Goal: Task Accomplishment & Management: Use online tool/utility

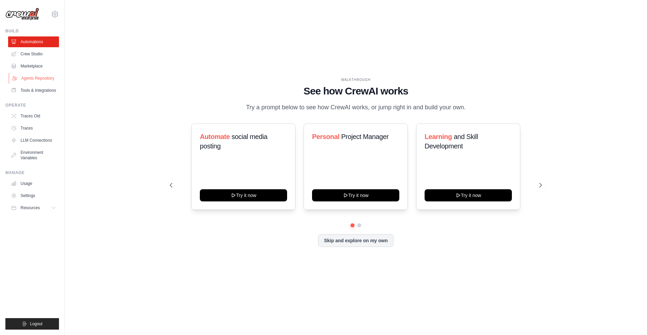
click at [35, 75] on link "Agents Repository" at bounding box center [34, 78] width 51 height 11
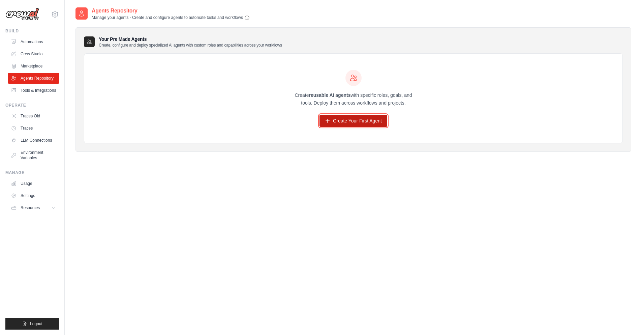
click at [338, 124] on link "Create Your First Agent" at bounding box center [353, 121] width 68 height 12
click at [330, 122] on icon at bounding box center [327, 120] width 5 height 5
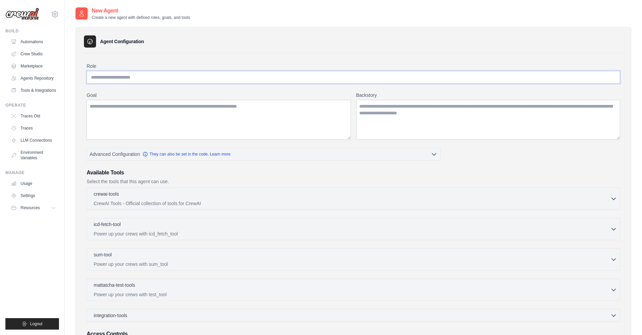
click at [119, 78] on input "Role" at bounding box center [353, 77] width 533 height 13
click at [371, 108] on textarea "Backstory" at bounding box center [488, 120] width 264 height 40
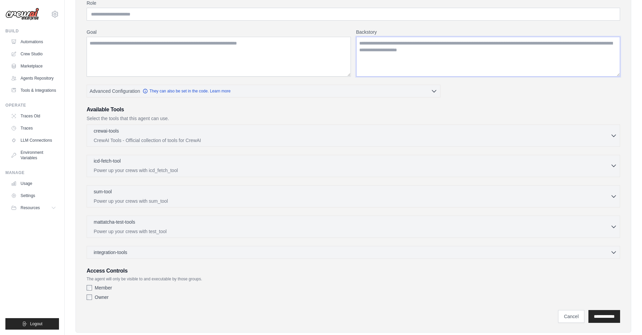
scroll to position [78, 0]
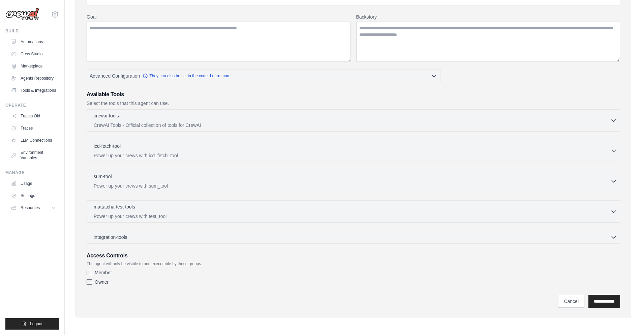
click at [117, 264] on p "The agent will only be visible to and executable by those groups." at bounding box center [353, 263] width 533 height 5
click at [118, 264] on p "The agent will only be visible to and executable by those groups." at bounding box center [353, 263] width 533 height 5
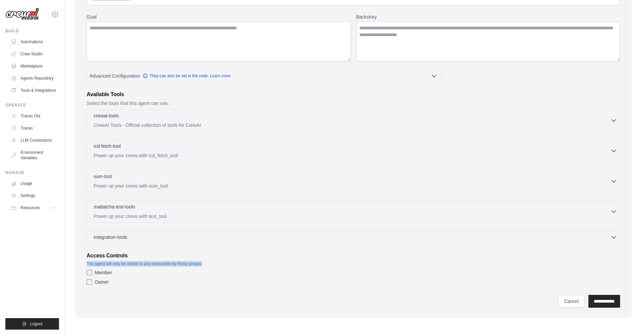
click at [118, 264] on p "The agent will only be visible to and executable by those groups." at bounding box center [353, 263] width 533 height 5
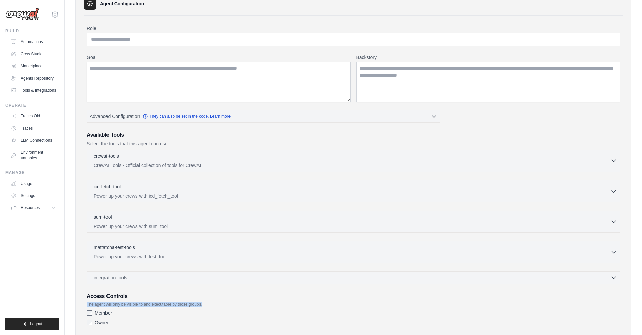
click at [273, 163] on p "CrewAI Tools - Official collection of tools for CrewAI" at bounding box center [352, 165] width 516 height 7
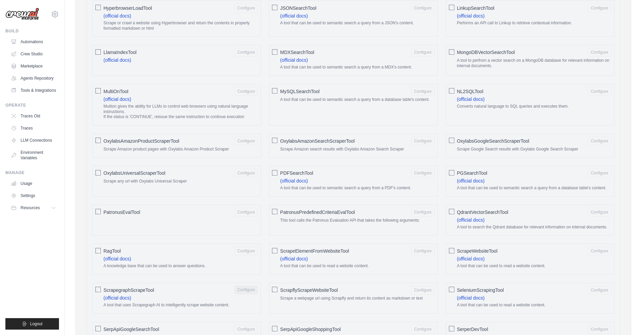
scroll to position [482, 0]
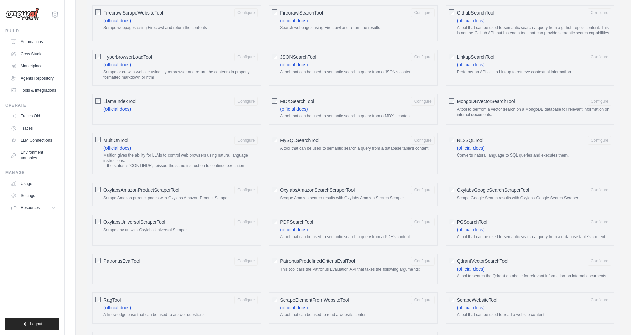
click at [473, 220] on span "PGSearchTool" at bounding box center [472, 221] width 30 height 7
click at [468, 220] on span "PGSearchTool" at bounding box center [472, 221] width 30 height 7
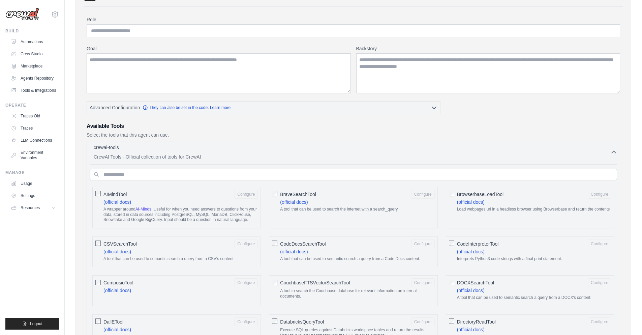
scroll to position [0, 0]
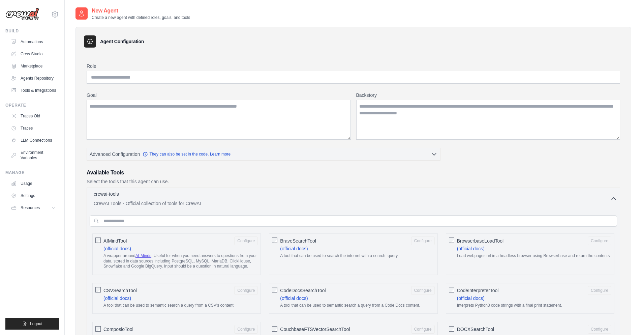
click at [614, 198] on icon "button" at bounding box center [613, 198] width 7 height 7
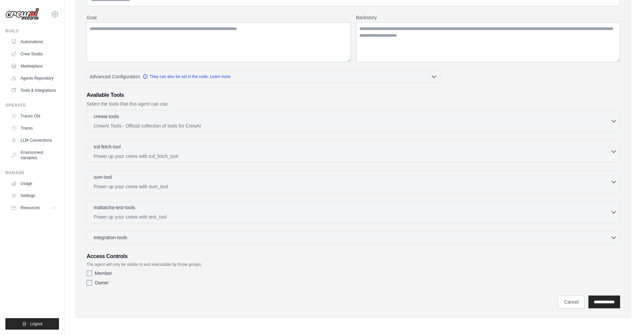
scroll to position [78, 0]
click at [39, 76] on link "Agents Repository" at bounding box center [34, 78] width 51 height 11
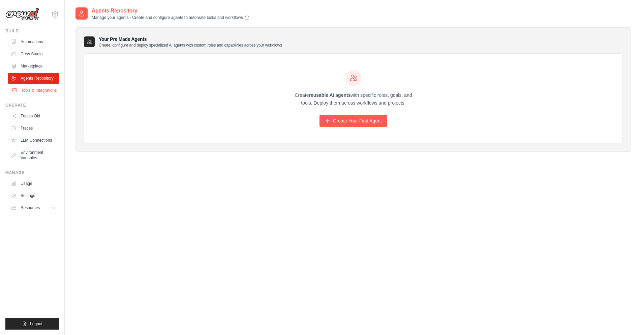
click at [25, 87] on link "Tools & Integrations" at bounding box center [34, 90] width 51 height 11
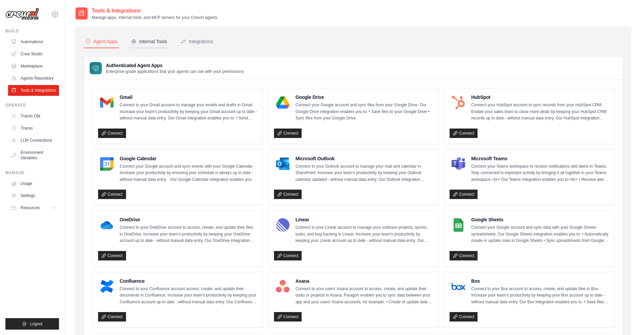
click at [152, 41] on div "Internal Tools" at bounding box center [149, 41] width 36 height 7
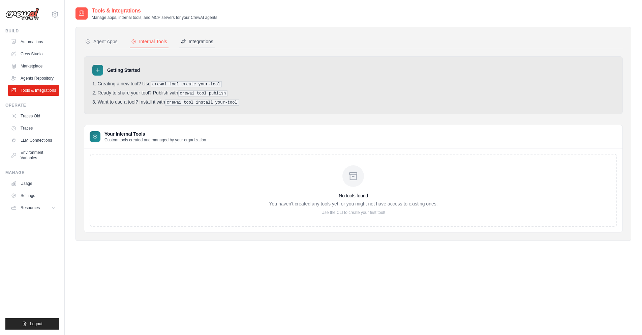
click at [189, 42] on div "Integrations" at bounding box center [197, 41] width 33 height 7
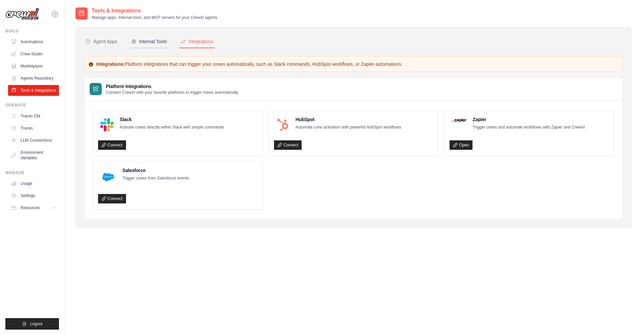
click at [151, 39] on div "Internal Tools" at bounding box center [149, 41] width 36 height 7
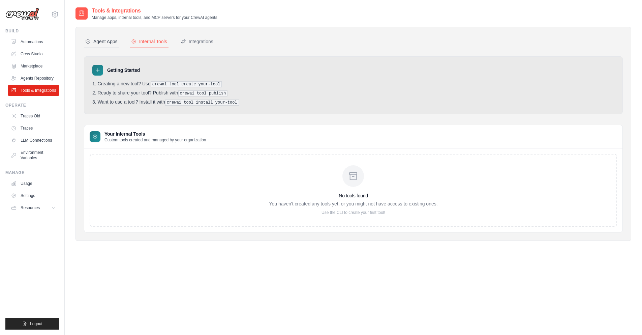
click at [92, 43] on div "Agent Apps" at bounding box center [101, 41] width 32 height 7
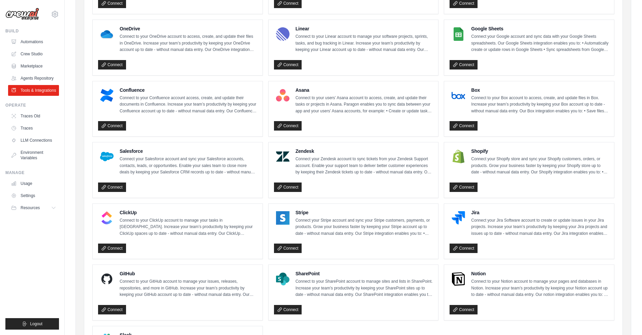
scroll to position [150, 0]
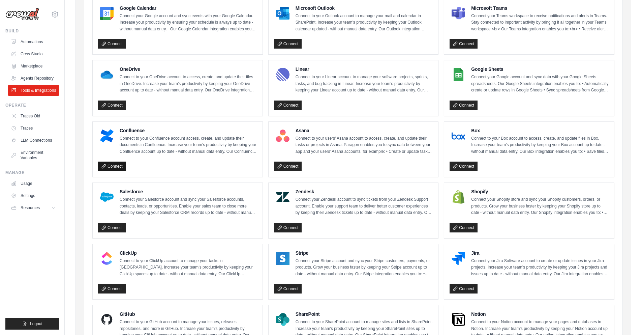
click at [111, 167] on link "Connect" at bounding box center [112, 165] width 28 height 9
click at [115, 105] on link "Connect" at bounding box center [112, 104] width 28 height 9
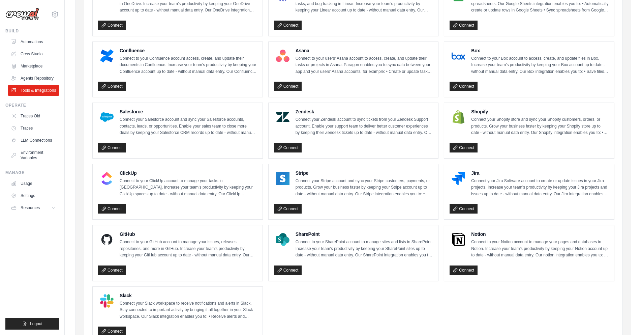
scroll to position [231, 0]
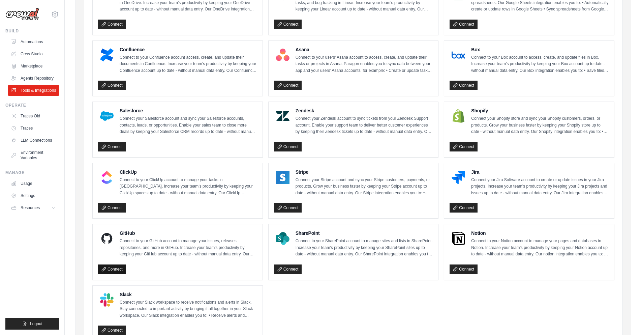
click at [114, 270] on link "Connect" at bounding box center [112, 268] width 28 height 9
click at [461, 148] on link "Connect" at bounding box center [463, 146] width 28 height 9
click at [483, 243] on p "Connect to your Notion account to manage your pages and databases in Notion. In…" at bounding box center [539, 248] width 137 height 20
click at [465, 268] on link "Connect" at bounding box center [463, 268] width 28 height 9
click at [28, 65] on link "Marketplace" at bounding box center [34, 66] width 51 height 11
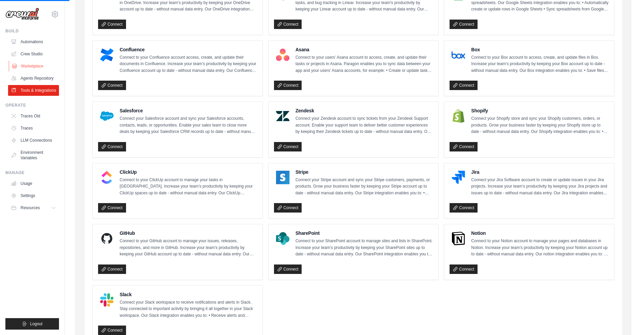
click at [28, 65] on link "Marketplace" at bounding box center [34, 66] width 51 height 11
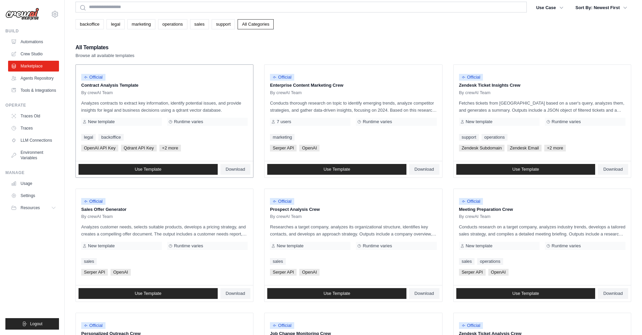
scroll to position [40, 0]
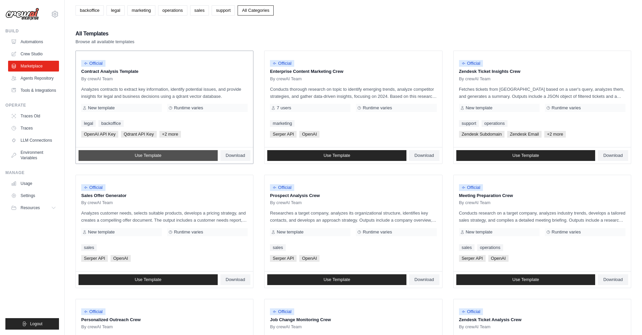
click at [161, 157] on span "Use Template" at bounding box center [148, 155] width 27 height 5
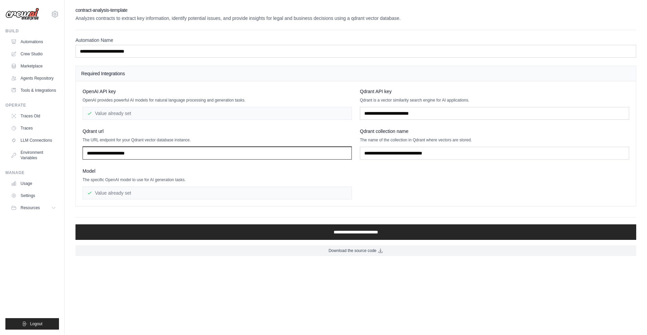
click at [134, 157] on input "text" at bounding box center [217, 153] width 269 height 13
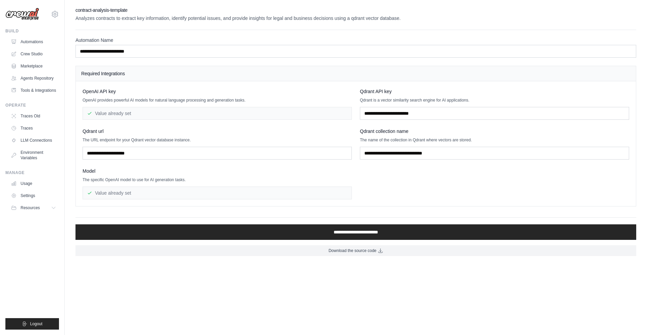
click at [110, 117] on div "Value already set" at bounding box center [217, 113] width 269 height 13
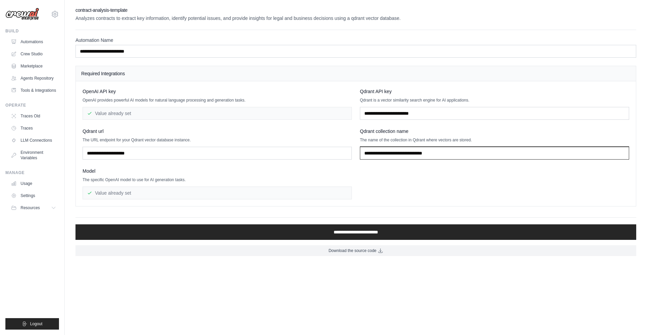
click at [380, 154] on input "text" at bounding box center [494, 153] width 269 height 13
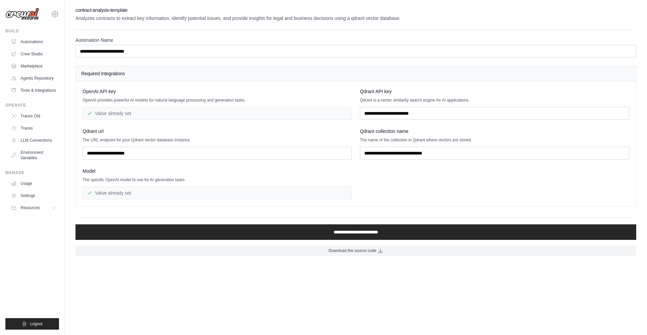
click at [113, 192] on div "Value already set" at bounding box center [217, 192] width 269 height 13
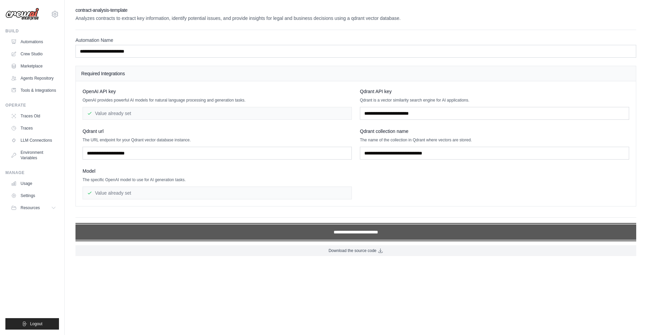
click at [362, 236] on input "**********" at bounding box center [355, 231] width 561 height 15
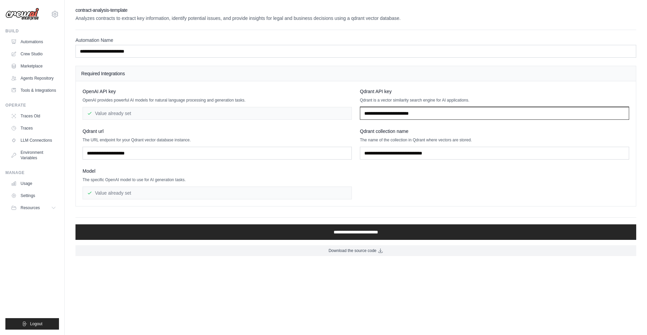
click at [415, 117] on input "text" at bounding box center [494, 113] width 269 height 13
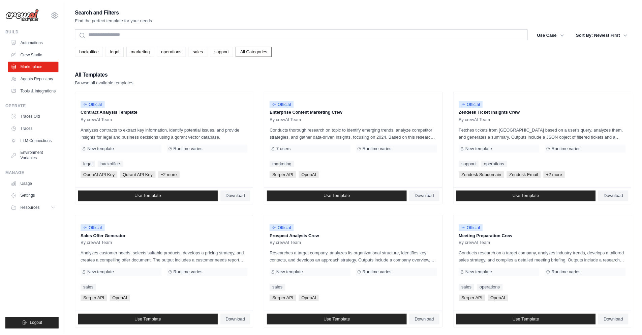
scroll to position [40, 0]
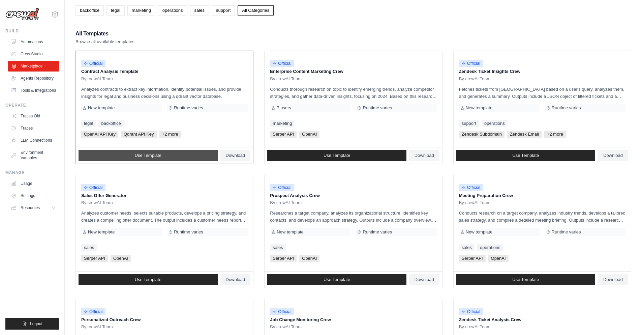
click at [133, 156] on link "Use Template" at bounding box center [147, 155] width 139 height 11
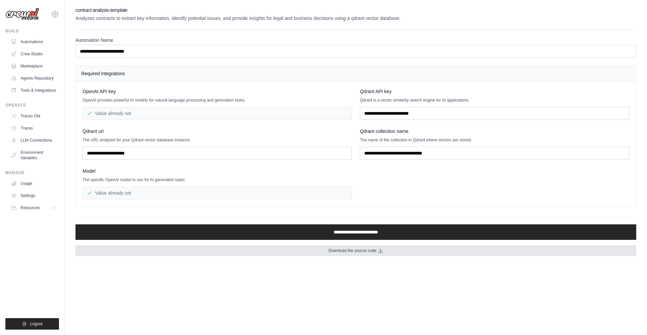
click at [345, 250] on span "Download the source code" at bounding box center [352, 250] width 48 height 5
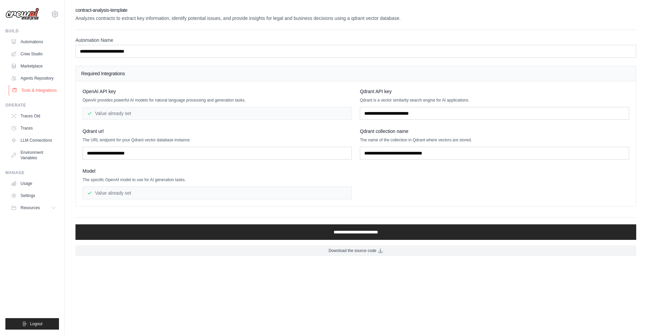
click at [34, 89] on link "Tools & Integrations" at bounding box center [34, 90] width 51 height 11
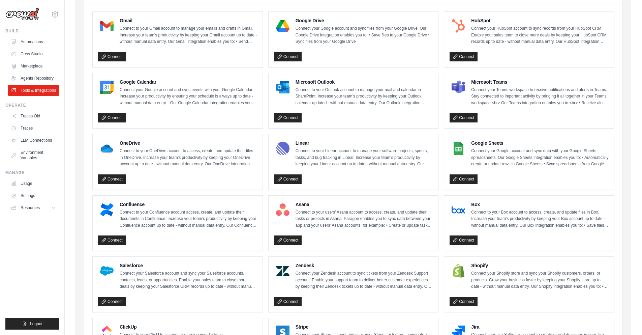
scroll to position [81, 0]
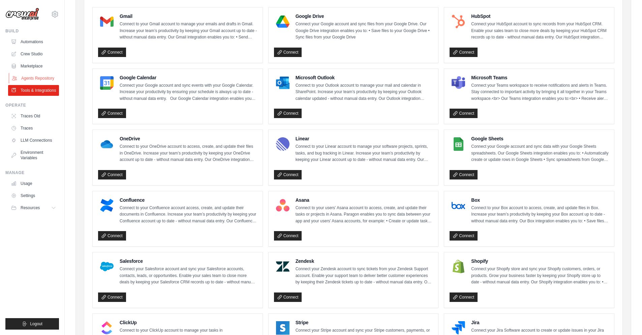
click at [37, 77] on link "Agents Repository" at bounding box center [34, 78] width 51 height 11
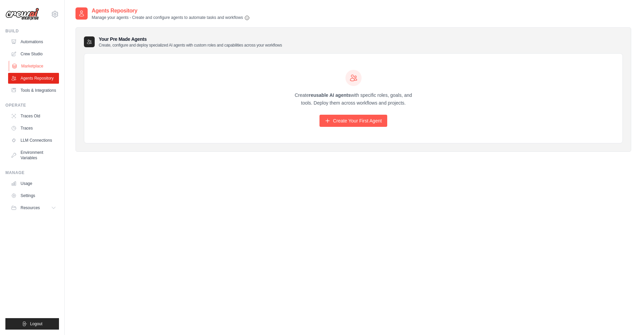
click at [37, 67] on link "Marketplace" at bounding box center [34, 66] width 51 height 11
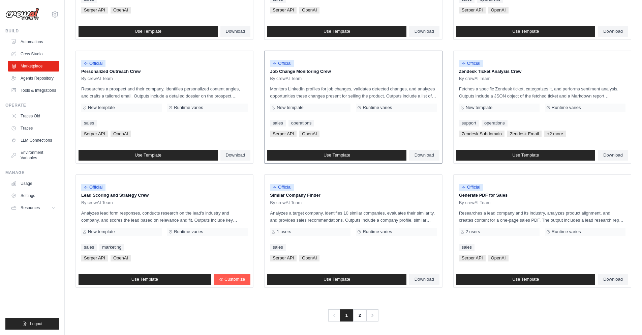
scroll to position [290, 0]
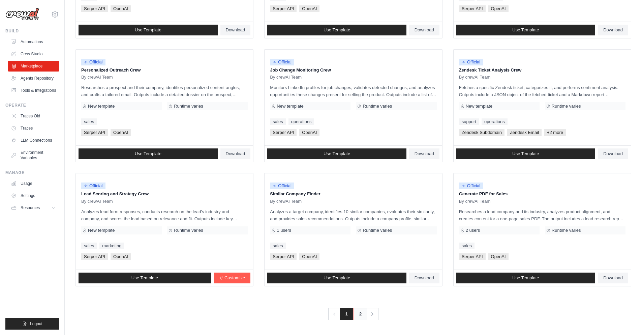
click at [361, 315] on link "2" at bounding box center [359, 314] width 13 height 12
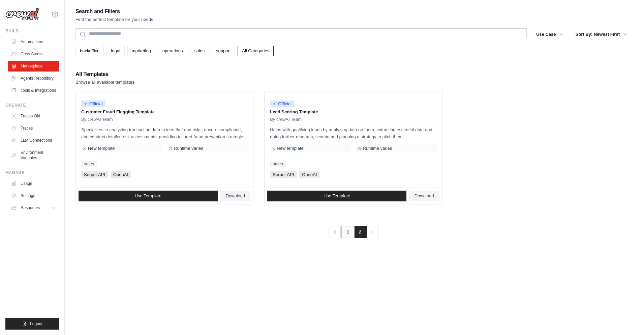
click at [348, 232] on link "1" at bounding box center [347, 232] width 13 height 12
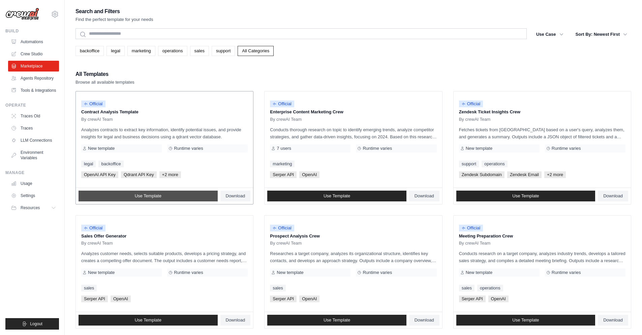
click at [163, 195] on link "Use Template" at bounding box center [147, 195] width 139 height 11
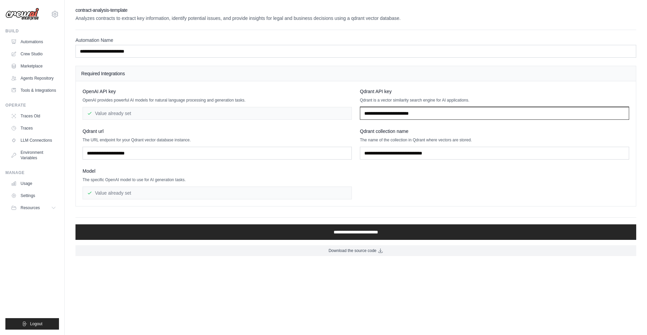
click at [418, 114] on input "text" at bounding box center [494, 113] width 269 height 13
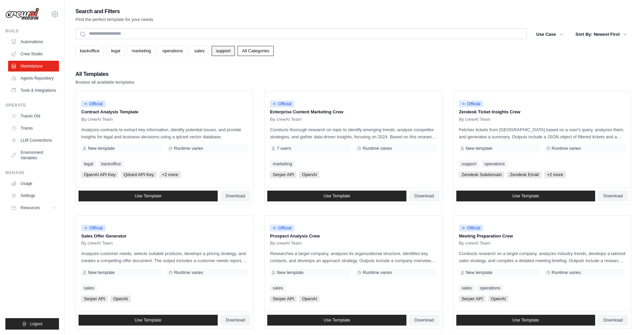
click at [221, 53] on link "support" at bounding box center [223, 51] width 23 height 10
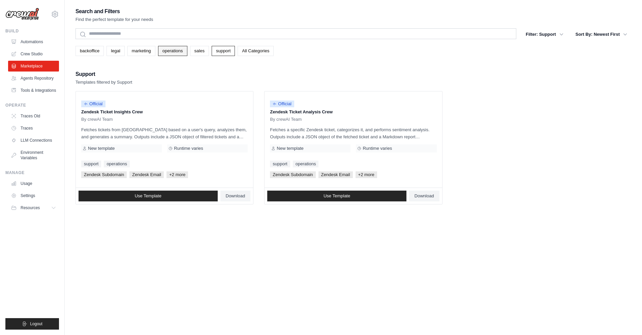
click at [177, 52] on link "operations" at bounding box center [172, 51] width 29 height 10
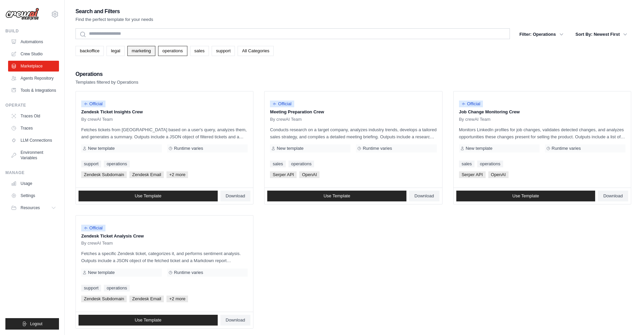
click at [150, 50] on link "marketing" at bounding box center [141, 51] width 28 height 10
click at [113, 51] on link "legal" at bounding box center [115, 51] width 18 height 10
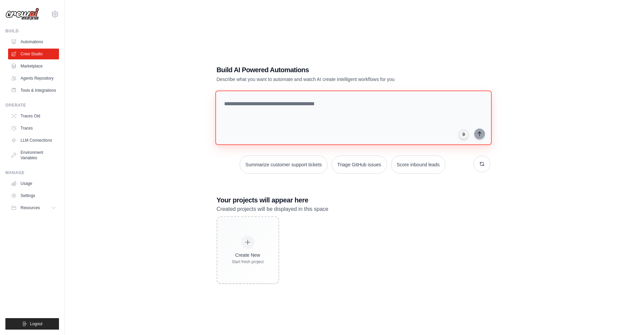
click at [276, 106] on textarea at bounding box center [353, 117] width 276 height 55
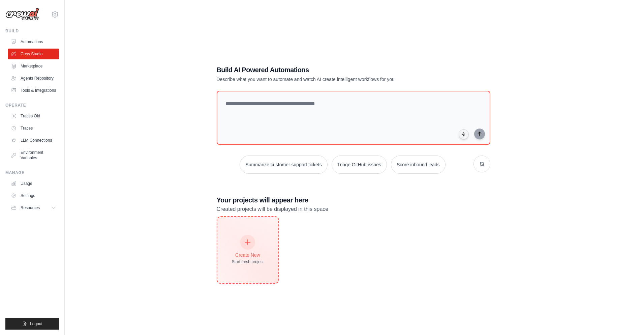
click at [251, 246] on div at bounding box center [247, 241] width 15 height 15
click at [247, 248] on div at bounding box center [247, 241] width 15 height 15
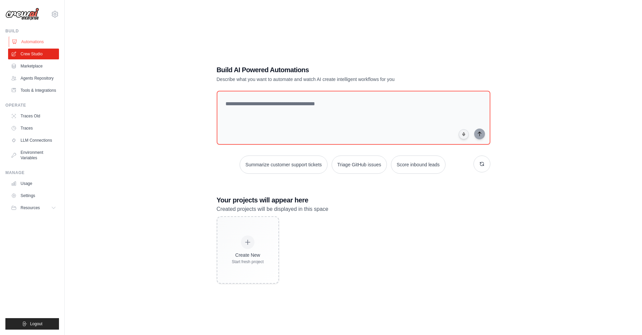
click at [35, 42] on link "Automations" at bounding box center [34, 41] width 51 height 11
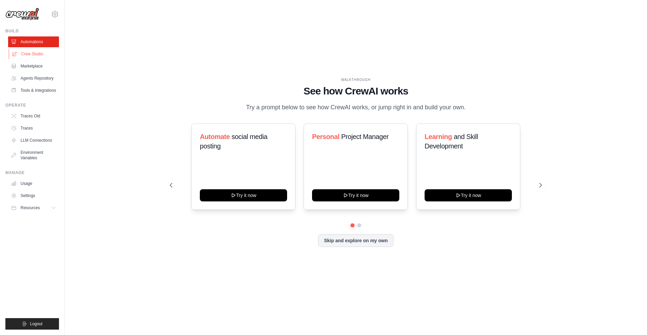
click at [27, 52] on link "Crew Studio" at bounding box center [34, 54] width 51 height 11
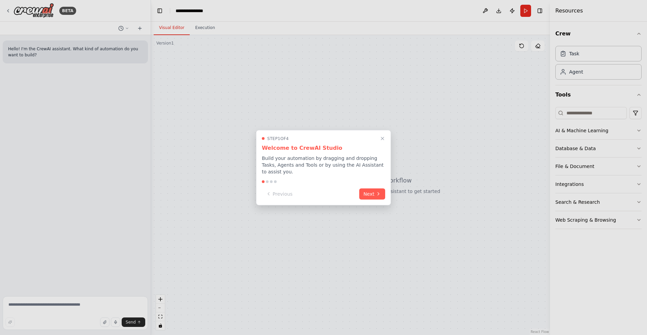
click at [384, 142] on button "Close walkthrough" at bounding box center [382, 138] width 8 height 8
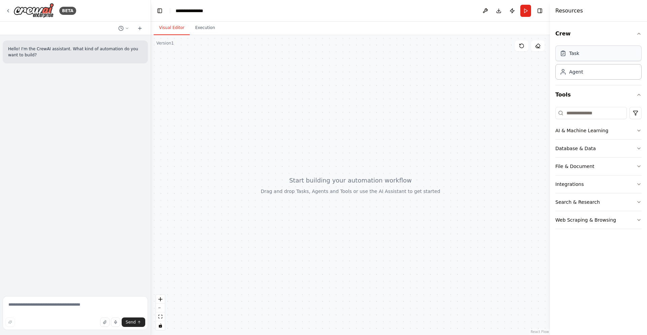
click at [572, 58] on div "Task" at bounding box center [598, 52] width 86 height 15
click at [571, 74] on div "Agent" at bounding box center [576, 71] width 14 height 7
click at [26, 308] on textarea at bounding box center [75, 313] width 145 height 34
click at [606, 151] on button "Database & Data" at bounding box center [598, 148] width 86 height 18
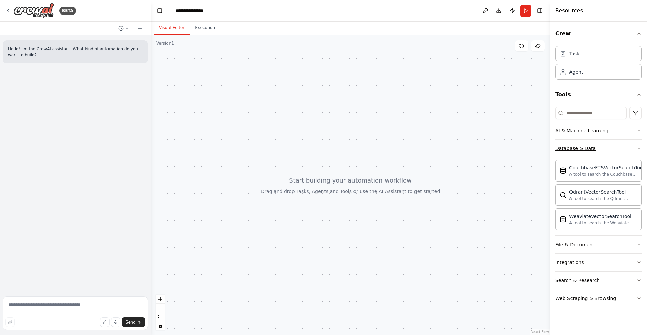
click at [606, 151] on button "Database & Data" at bounding box center [598, 148] width 86 height 18
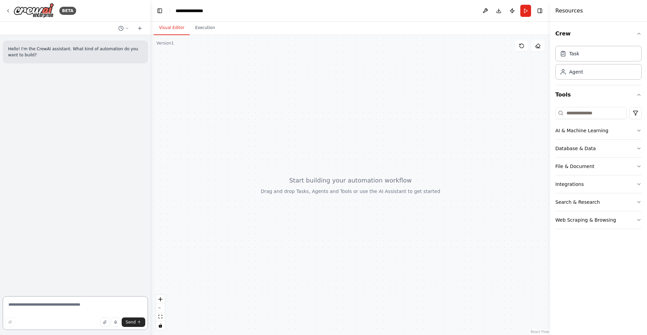
click at [62, 311] on textarea at bounding box center [75, 313] width 145 height 34
click at [581, 56] on div "Task" at bounding box center [598, 52] width 86 height 15
click at [577, 73] on div "Agent" at bounding box center [576, 71] width 14 height 7
click at [609, 131] on button "AI & Machine Learning" at bounding box center [598, 131] width 86 height 18
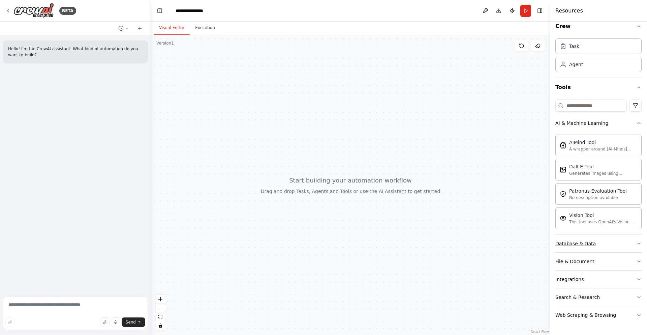
click at [609, 240] on button "Database & Data" at bounding box center [598, 243] width 86 height 18
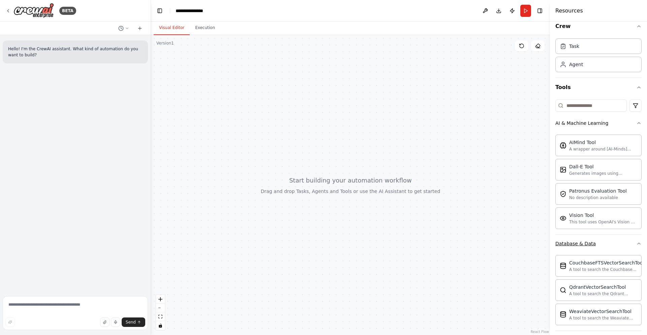
scroll to position [86, 0]
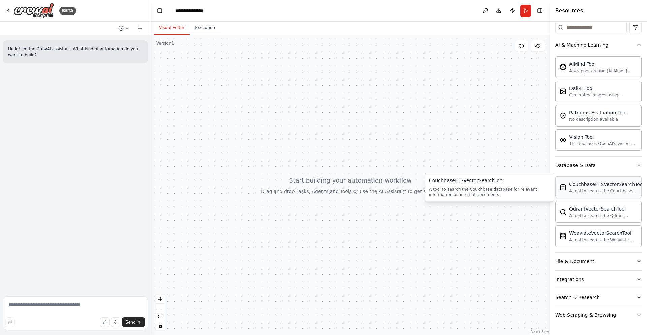
click at [611, 189] on div "A tool to search the Couchbase database for relevant information on internal do…" at bounding box center [606, 190] width 75 height 5
click at [600, 258] on button "File & Document" at bounding box center [598, 261] width 86 height 18
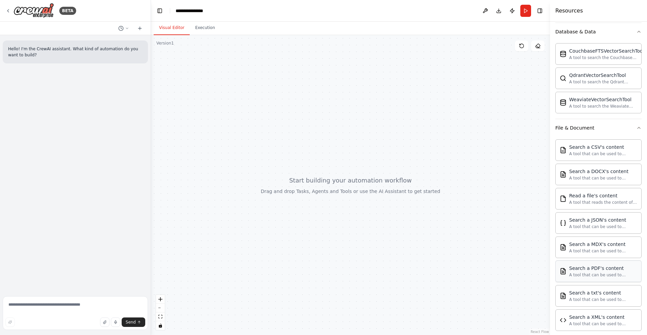
scroll to position [285, 0]
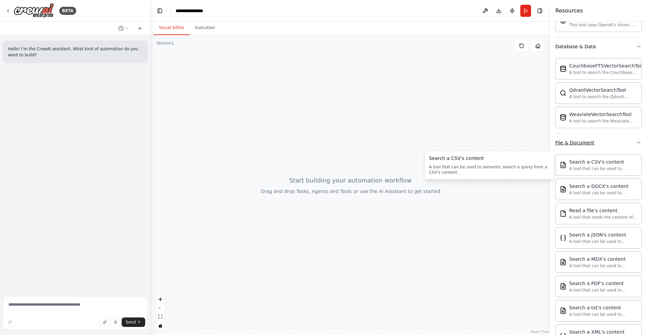
click at [609, 140] on button "File & Document" at bounding box center [598, 143] width 86 height 18
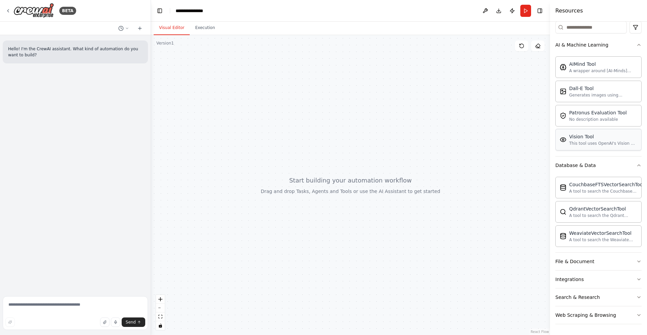
scroll to position [86, 0]
click at [602, 277] on button "Integrations" at bounding box center [598, 279] width 86 height 18
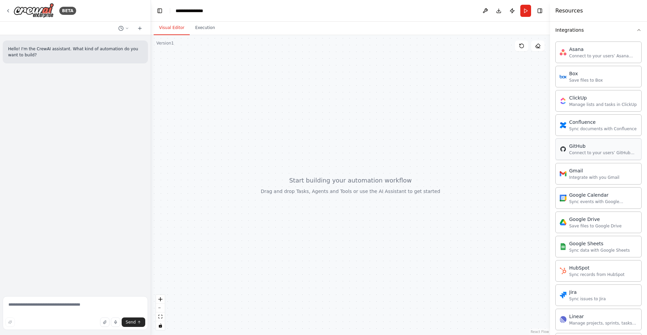
scroll to position [220, 0]
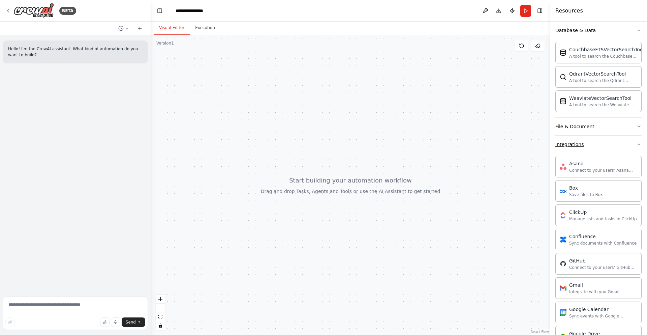
click at [594, 142] on button "Integrations" at bounding box center [598, 144] width 86 height 18
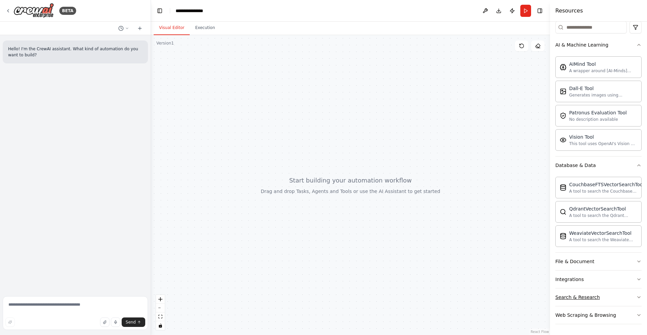
click at [610, 302] on button "Search & Research" at bounding box center [598, 297] width 86 height 18
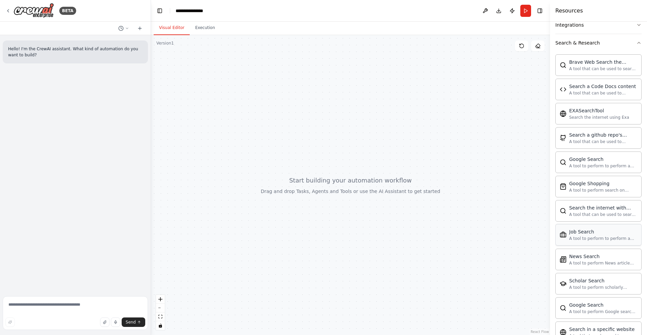
scroll to position [431, 0]
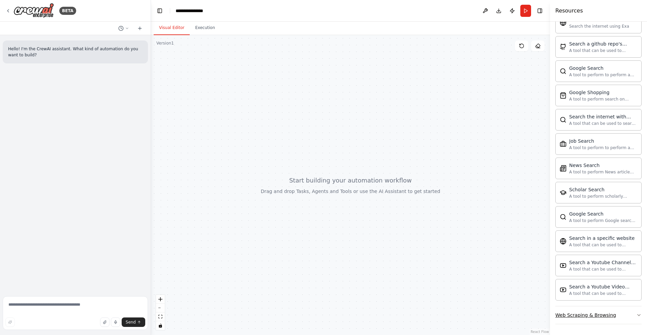
click at [594, 312] on div "Web Scraping & Browsing" at bounding box center [585, 314] width 61 height 7
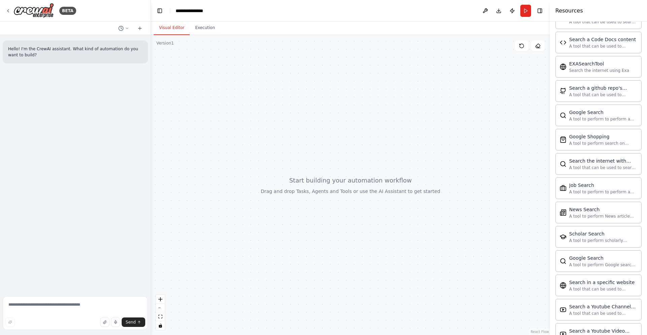
scroll to position [350, 0]
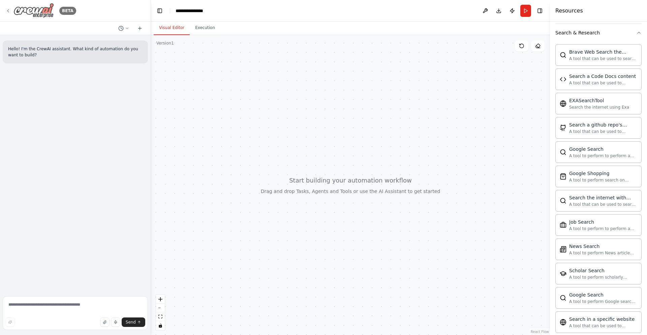
click at [6, 11] on icon at bounding box center [7, 10] width 5 height 5
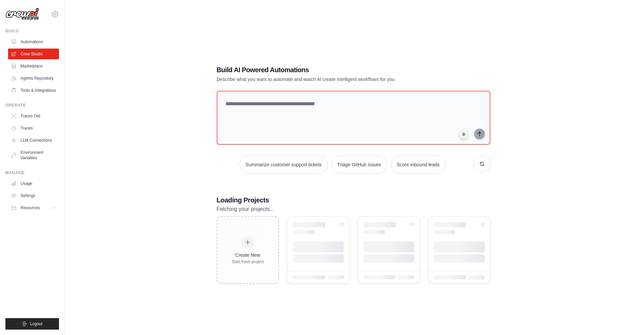
click at [32, 185] on link "Usage" at bounding box center [33, 183] width 51 height 11
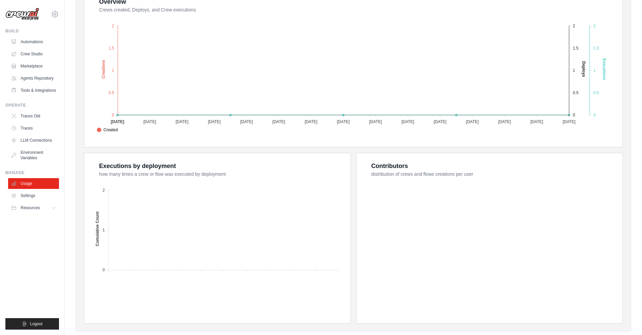
scroll to position [154, 0]
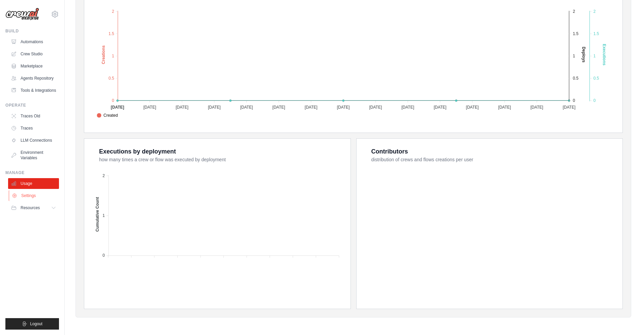
click at [32, 192] on link "Settings" at bounding box center [34, 195] width 51 height 11
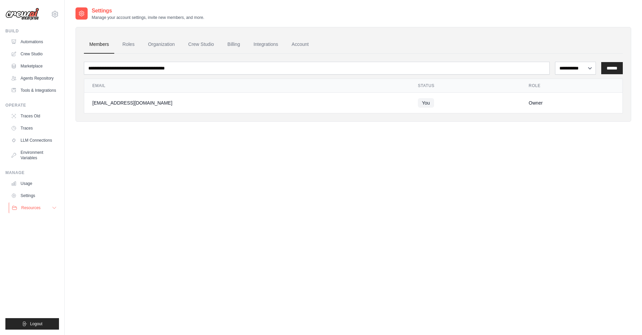
click at [30, 207] on span "Resources" at bounding box center [30, 207] width 19 height 5
click at [131, 48] on link "Roles" at bounding box center [128, 44] width 23 height 18
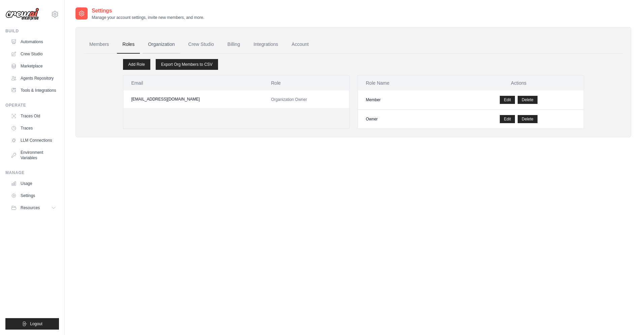
click at [164, 46] on link "Organization" at bounding box center [161, 44] width 37 height 18
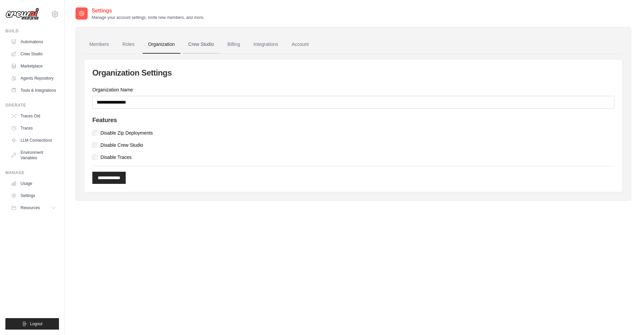
click at [205, 46] on link "Crew Studio" at bounding box center [201, 44] width 36 height 18
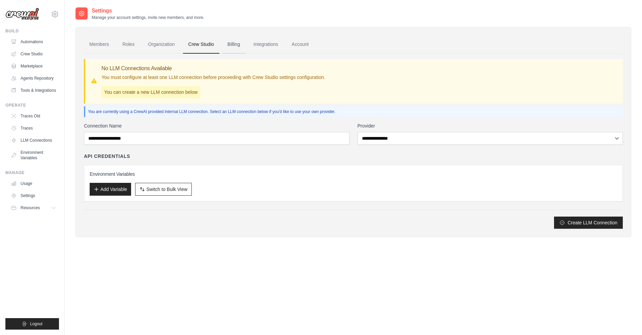
click at [237, 48] on link "Billing" at bounding box center [233, 44] width 23 height 18
click at [227, 49] on link "Billing" at bounding box center [233, 44] width 23 height 18
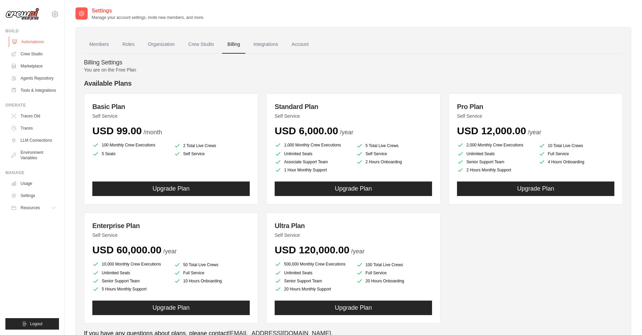
click at [28, 42] on link "Automations" at bounding box center [34, 41] width 51 height 11
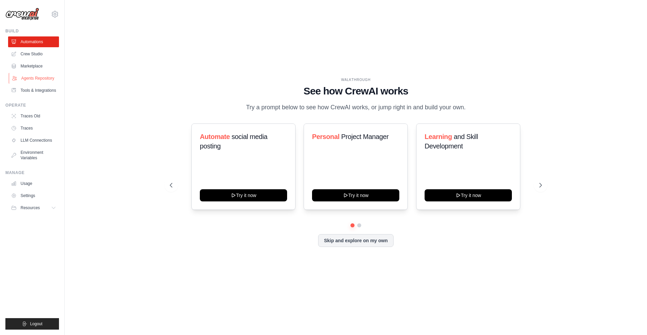
click at [43, 76] on link "Agents Repository" at bounding box center [34, 78] width 51 height 11
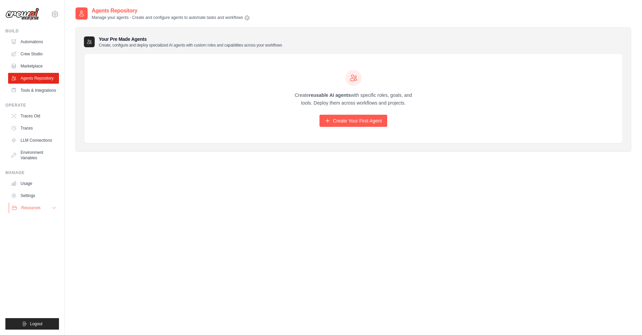
click at [38, 209] on span "Resources" at bounding box center [30, 207] width 19 height 5
click at [29, 155] on link "Environment Variables" at bounding box center [34, 155] width 51 height 16
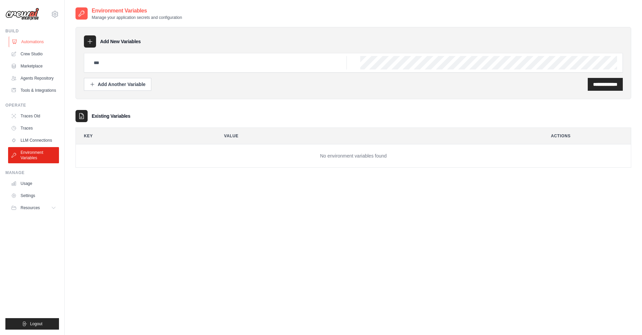
click at [38, 40] on link "Automations" at bounding box center [34, 41] width 51 height 11
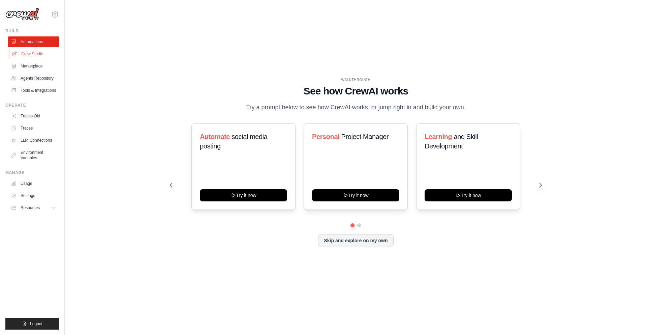
click at [32, 55] on link "Crew Studio" at bounding box center [34, 54] width 51 height 11
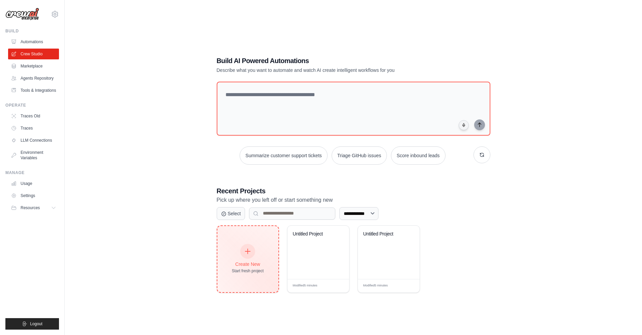
click at [245, 260] on div "Create New Start fresh project" at bounding box center [248, 258] width 32 height 29
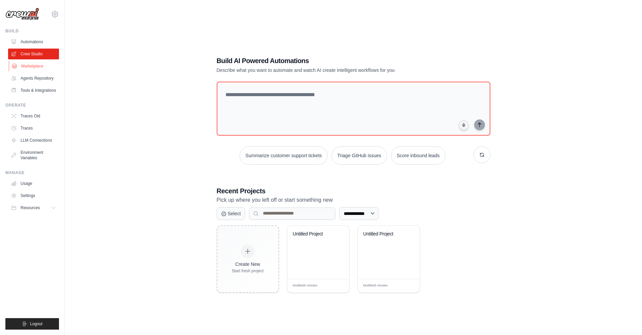
click at [34, 66] on link "Marketplace" at bounding box center [34, 66] width 51 height 11
click at [39, 82] on link "Agents Repository" at bounding box center [34, 78] width 51 height 11
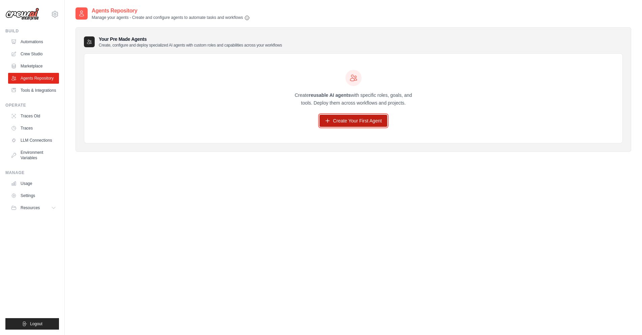
click at [349, 125] on link "Create Your First Agent" at bounding box center [353, 121] width 68 height 12
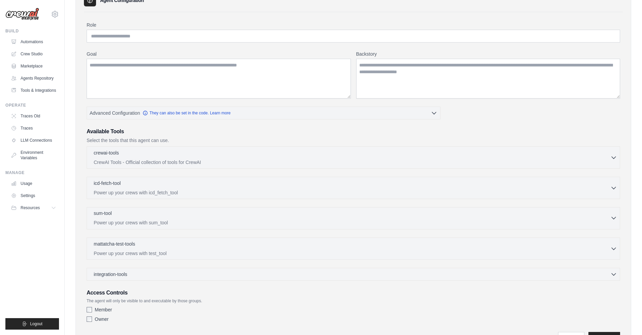
scroll to position [78, 0]
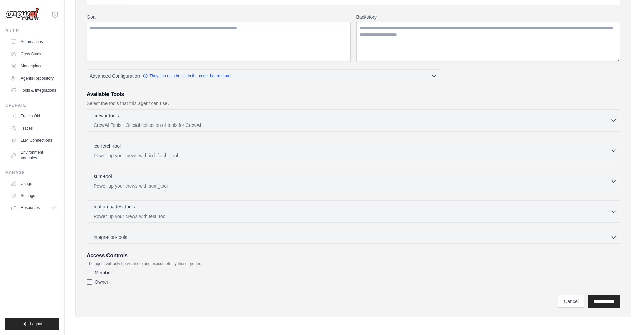
click at [98, 280] on label "Owner" at bounding box center [102, 281] width 14 height 7
click at [95, 283] on label "Owner" at bounding box center [102, 281] width 14 height 7
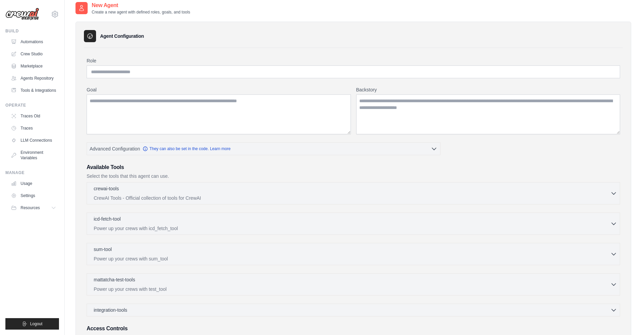
scroll to position [0, 0]
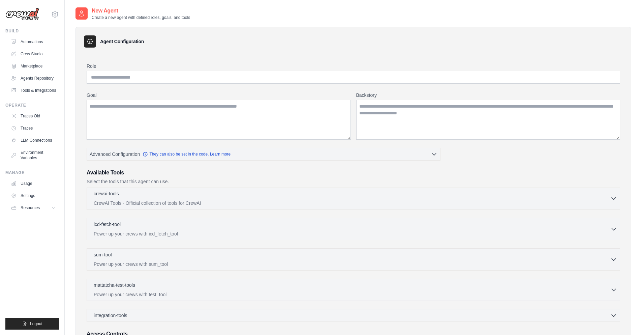
click at [614, 197] on icon "button" at bounding box center [613, 198] width 7 height 7
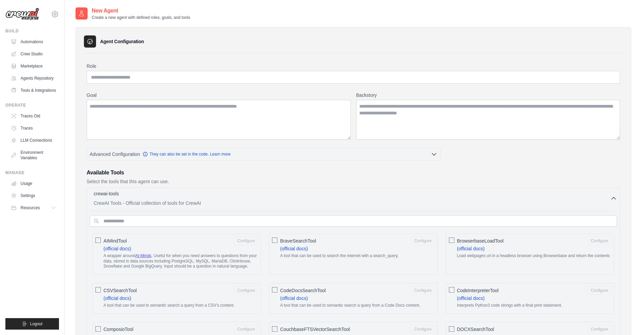
click at [614, 197] on icon "button" at bounding box center [613, 198] width 4 height 2
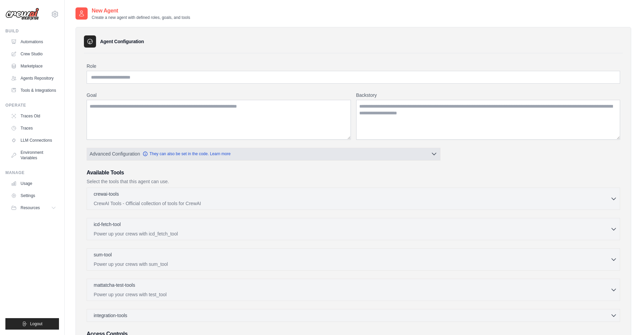
click at [419, 151] on button "Advanced Configuration They can also be set in the code. Learn more" at bounding box center [263, 154] width 353 height 12
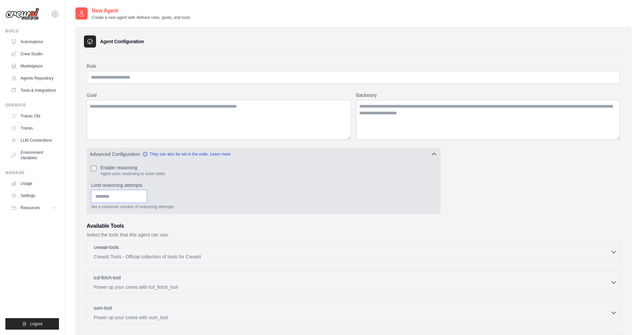
click at [114, 195] on input "Limit reasoning attempts" at bounding box center [119, 196] width 56 height 13
click at [433, 153] on icon "button" at bounding box center [434, 153] width 7 height 7
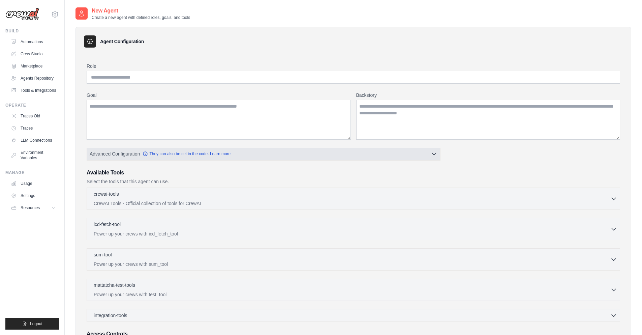
click at [427, 154] on button "Advanced Configuration They can also be set in the code. Learn more" at bounding box center [263, 154] width 353 height 12
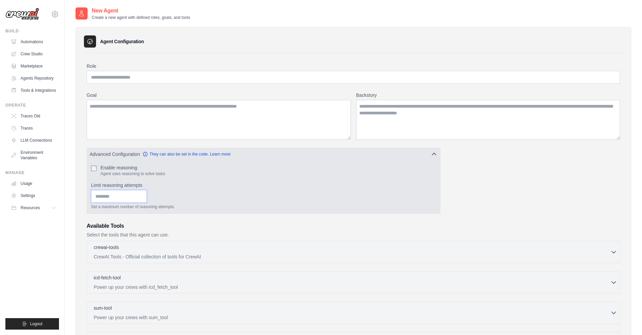
click at [114, 200] on input "Limit reasoning attempts" at bounding box center [119, 196] width 56 height 13
click at [429, 155] on button "Advanced Configuration They can also be set in the code. Learn more" at bounding box center [263, 154] width 353 height 12
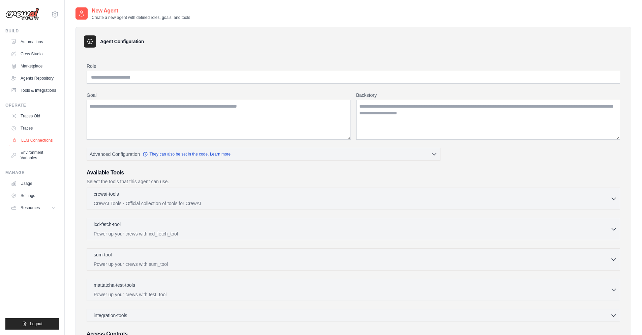
click at [38, 141] on link "LLM Connections" at bounding box center [34, 140] width 51 height 11
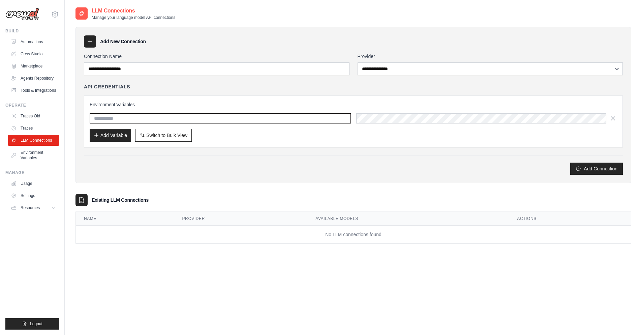
click at [197, 116] on input "text" at bounding box center [220, 118] width 261 height 10
click at [37, 156] on link "Environment Variables" at bounding box center [34, 155] width 51 height 16
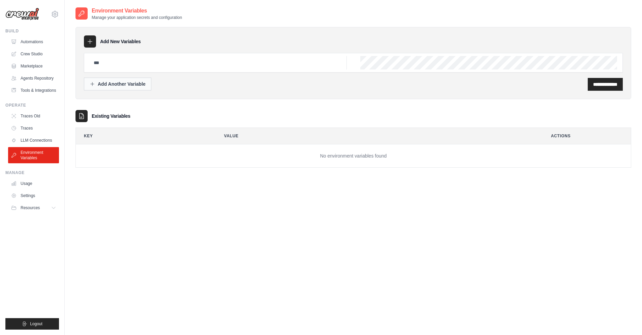
click at [124, 85] on div "Add Another Variable" at bounding box center [118, 84] width 56 height 7
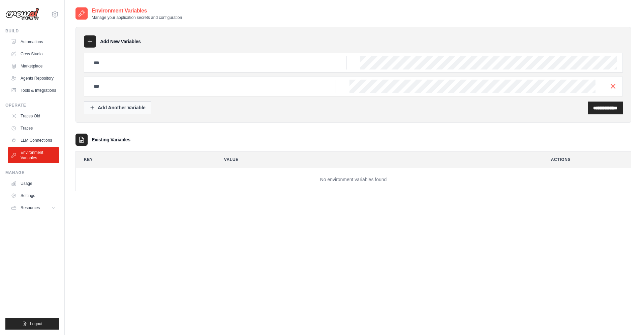
click at [132, 106] on div "Add Another Variable" at bounding box center [118, 107] width 56 height 7
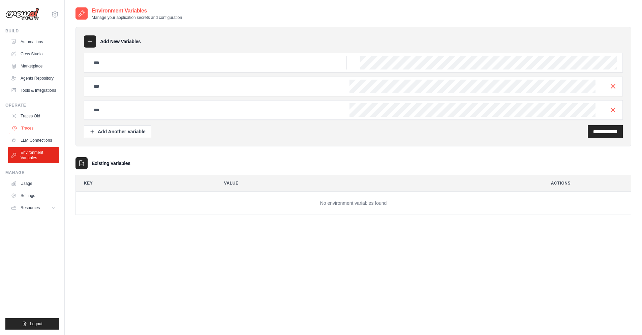
click at [38, 126] on link "Traces" at bounding box center [34, 128] width 51 height 11
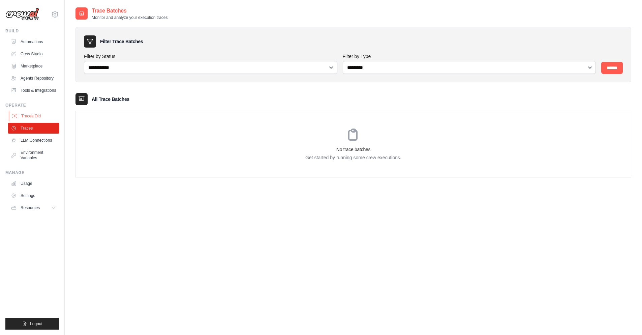
click at [34, 112] on link "Traces Old" at bounding box center [34, 116] width 51 height 11
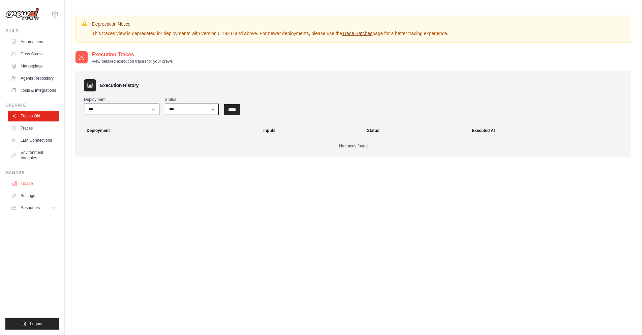
click at [37, 180] on link "Usage" at bounding box center [34, 183] width 51 height 11
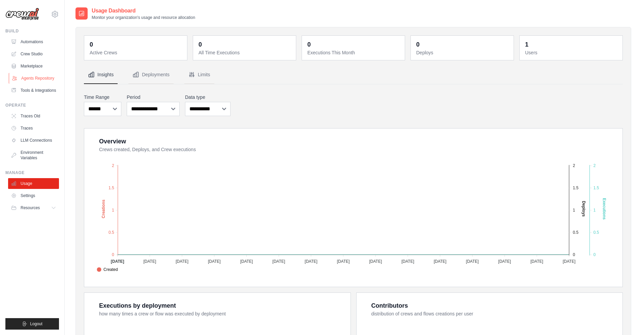
click at [43, 83] on link "Agents Repository" at bounding box center [34, 78] width 51 height 11
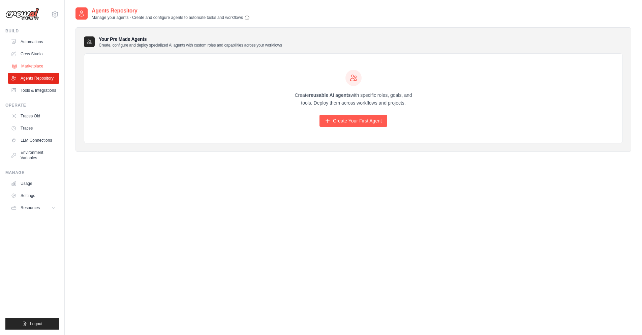
click at [33, 65] on link "Marketplace" at bounding box center [34, 66] width 51 height 11
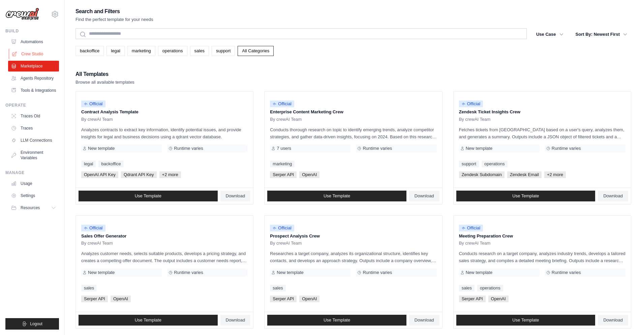
click at [33, 58] on link "Crew Studio" at bounding box center [34, 54] width 51 height 11
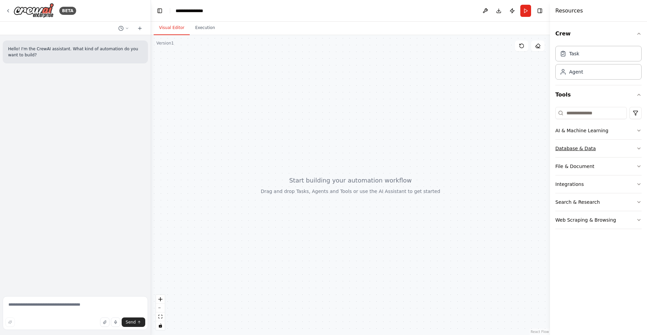
click at [582, 150] on div "Database & Data" at bounding box center [575, 148] width 40 height 7
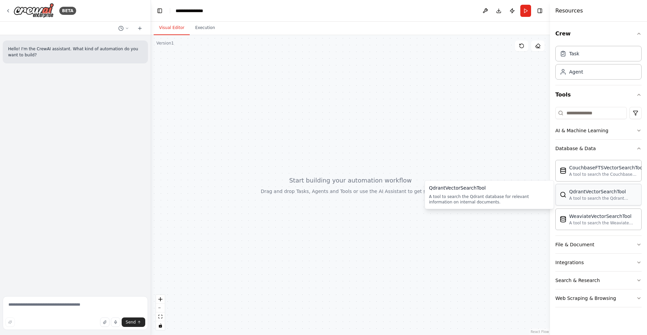
click at [585, 196] on div "A tool to search the Qdrant database for relevant information on internal docum…" at bounding box center [603, 197] width 68 height 5
click at [590, 168] on div "CouchbaseFTSVectorSearchTool" at bounding box center [606, 167] width 75 height 7
click at [571, 174] on div "A tool to search the Couchbase database for relevant information on internal do…" at bounding box center [606, 173] width 75 height 5
click at [570, 173] on div "A tool to search the Couchbase database for relevant information on internal do…" at bounding box center [606, 173] width 75 height 5
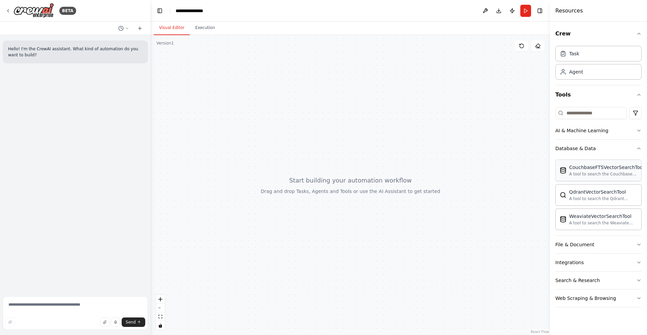
click at [628, 168] on div "CouchbaseFTSVectorSearchTool" at bounding box center [606, 167] width 75 height 7
click at [598, 132] on div "AI & Machine Learning" at bounding box center [581, 130] width 53 height 7
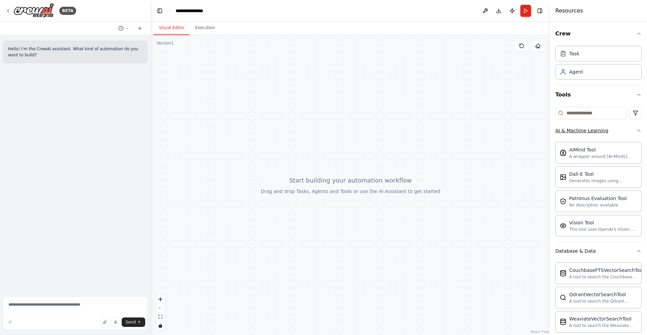
click at [617, 129] on button "AI & Machine Learning" at bounding box center [598, 131] width 86 height 18
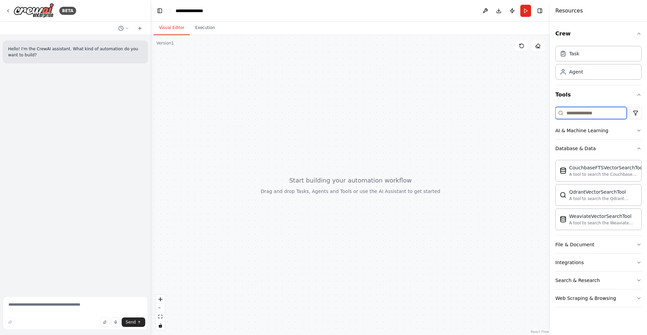
click at [589, 113] on input at bounding box center [590, 113] width 71 height 12
click at [609, 147] on button "Database & Data" at bounding box center [598, 148] width 86 height 18
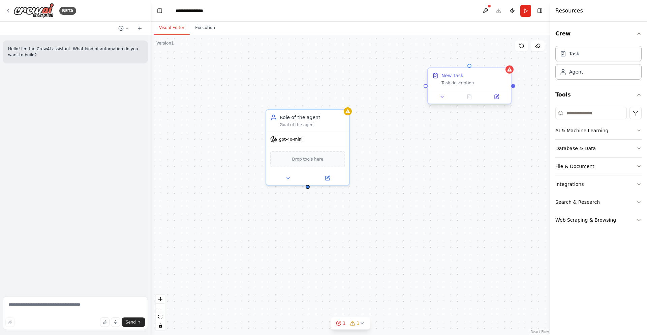
click at [502, 86] on div "New Task Task description" at bounding box center [469, 79] width 83 height 22
click at [508, 70] on icon at bounding box center [509, 69] width 4 height 4
click at [440, 98] on icon at bounding box center [441, 96] width 5 height 5
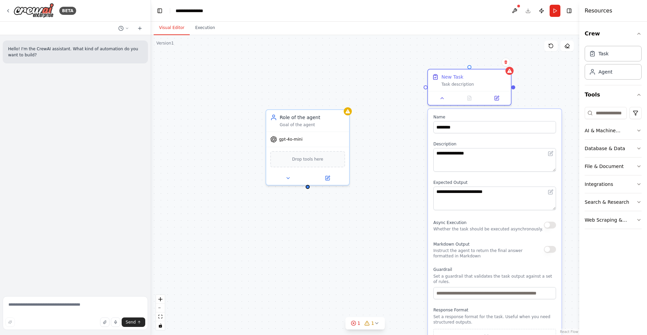
drag, startPoint x: 550, startPoint y: 90, endPoint x: 568, endPoint y: 98, distance: 19.6
click at [581, 87] on div at bounding box center [580, 167] width 3 height 335
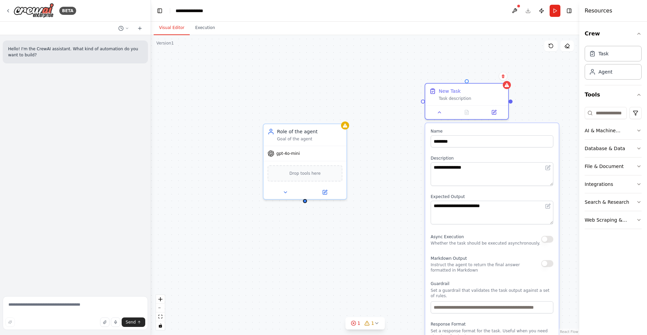
click at [548, 243] on div "Async Execution Whether the task should be executed asynchronously." at bounding box center [492, 238] width 123 height 13
click at [548, 260] on button "button" at bounding box center [547, 263] width 12 height 7
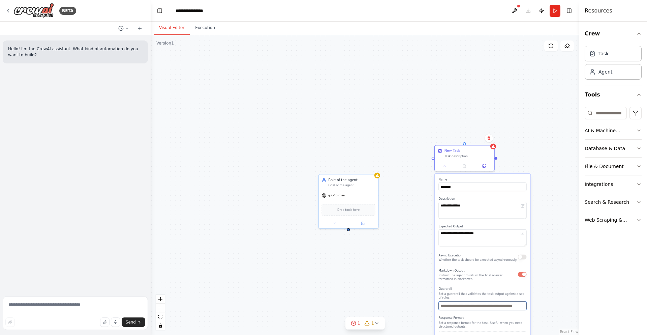
click at [453, 302] on input "text" at bounding box center [483, 305] width 88 height 9
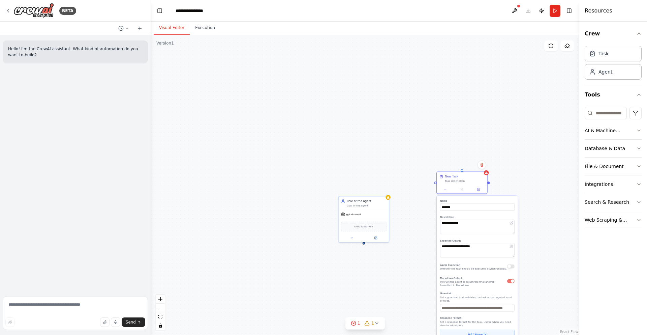
click at [474, 329] on button "Add Property" at bounding box center [477, 333] width 74 height 9
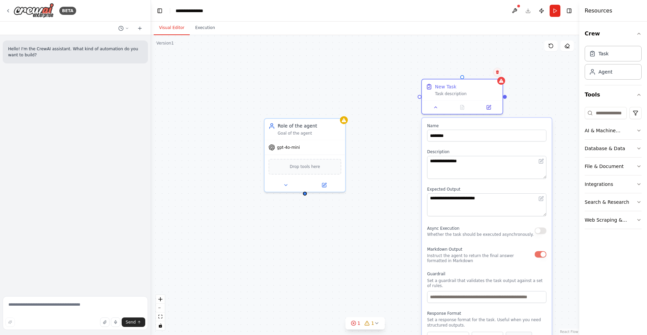
click at [499, 73] on icon at bounding box center [497, 72] width 4 height 4
click at [478, 72] on button "Confirm" at bounding box center [478, 72] width 24 height 8
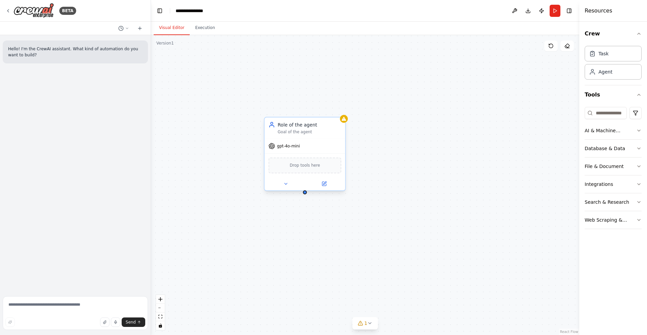
click at [312, 148] on div "gpt-4o-mini" at bounding box center [304, 146] width 81 height 14
click at [290, 163] on div "Drop tools here" at bounding box center [305, 165] width 73 height 16
click at [606, 151] on div "Database & Data" at bounding box center [605, 148] width 40 height 7
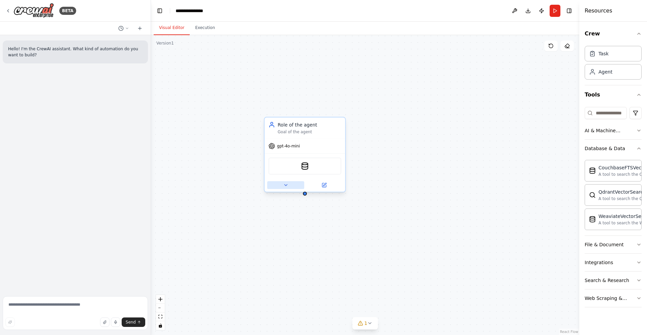
click at [282, 185] on button at bounding box center [285, 185] width 37 height 8
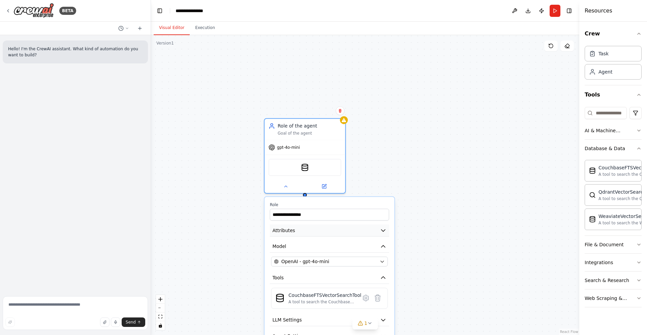
click at [298, 233] on button "Attributes" at bounding box center [329, 230] width 119 height 12
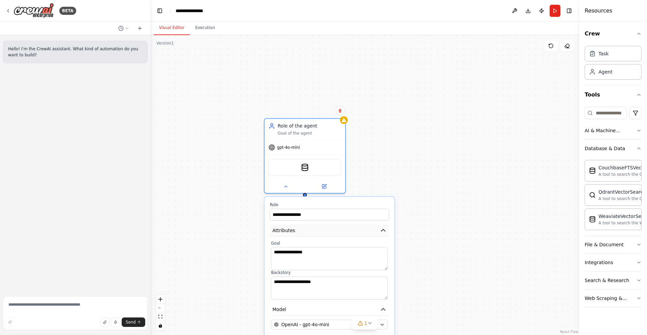
click at [297, 233] on button "Attributes" at bounding box center [329, 230] width 119 height 12
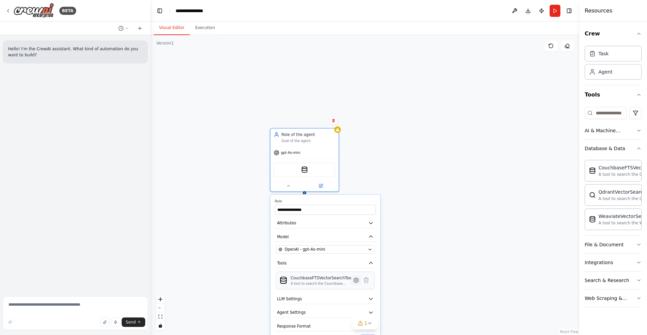
click at [356, 279] on icon at bounding box center [356, 280] width 2 height 2
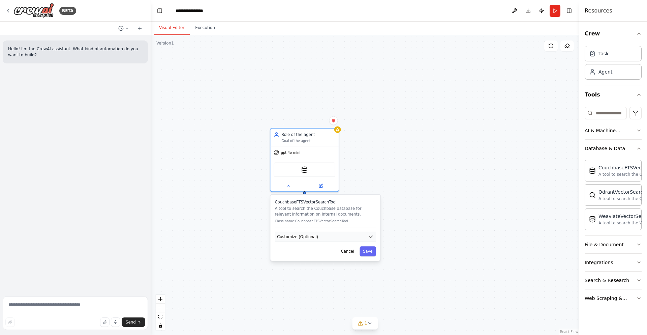
click at [326, 241] on button "Customize (Optional)" at bounding box center [325, 236] width 101 height 10
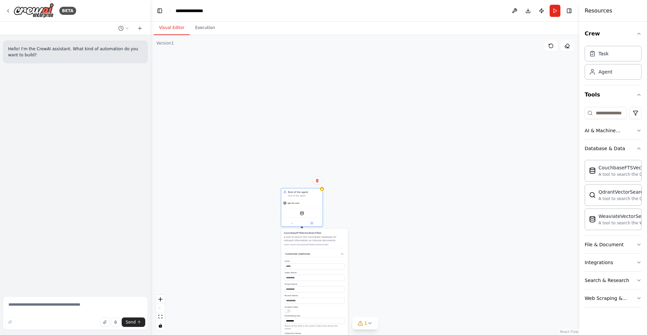
click at [287, 310] on button "button" at bounding box center [287, 310] width 6 height 3
click at [286, 310] on button "button" at bounding box center [287, 310] width 6 height 3
click at [371, 322] on icon at bounding box center [369, 322] width 5 height 5
click at [342, 269] on div "Limit * Index Name Scope Name Bucket Name Scoped Index Embedding Key ********* …" at bounding box center [314, 300] width 60 height 82
click at [416, 210] on div "**********" at bounding box center [365, 185] width 428 height 300
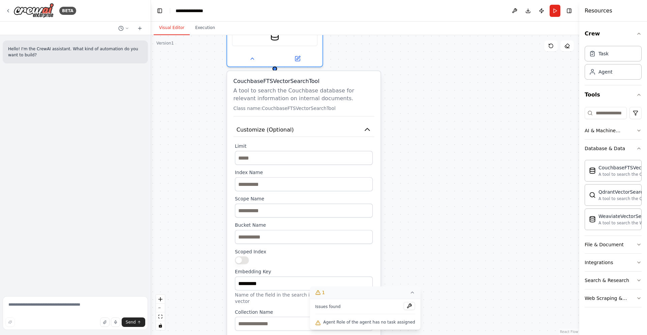
drag, startPoint x: 310, startPoint y: 251, endPoint x: 297, endPoint y: 82, distance: 169.9
click at [297, 82] on h3 "CouchbaseFTSVectorSearchTool" at bounding box center [303, 81] width 141 height 8
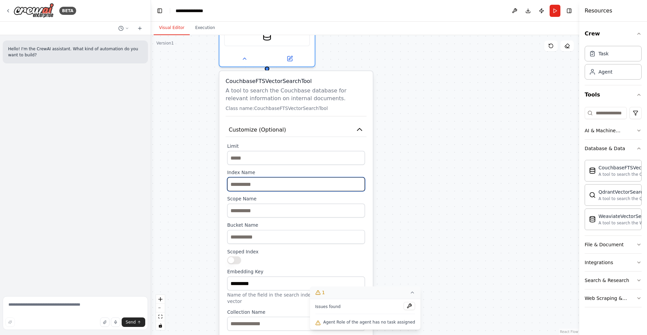
drag, startPoint x: 290, startPoint y: 131, endPoint x: 279, endPoint y: 148, distance: 19.3
click at [289, 80] on div "CouchbaseFTSVectorSearchTool A tool to search the Couchbase database for releva…" at bounding box center [295, 214] width 153 height 286
click at [411, 292] on icon at bounding box center [412, 291] width 3 height 1
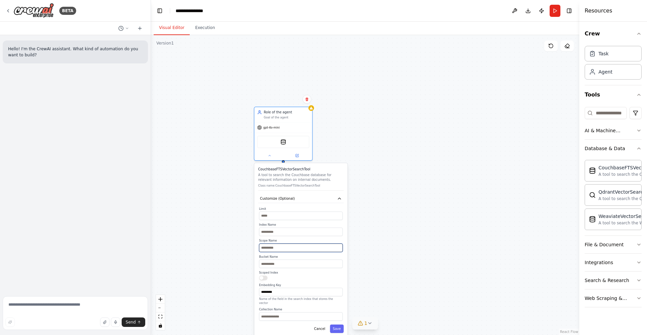
click at [272, 247] on input "text" at bounding box center [301, 247] width 84 height 8
click at [273, 231] on input "text" at bounding box center [301, 231] width 84 height 8
click at [266, 213] on input "*" at bounding box center [301, 215] width 84 height 8
click at [340, 215] on input "*" at bounding box center [301, 215] width 84 height 8
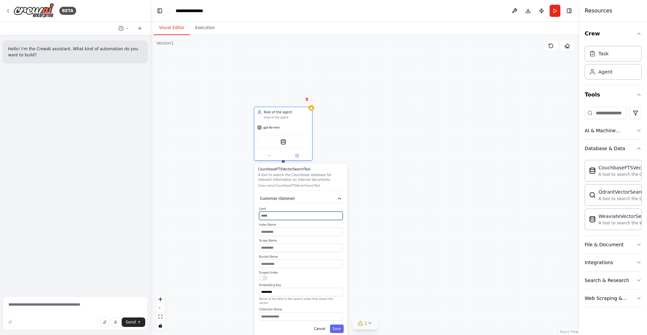
type input "*"
click at [340, 215] on input "*" at bounding box center [301, 215] width 84 height 8
click at [278, 141] on img at bounding box center [279, 141] width 6 height 6
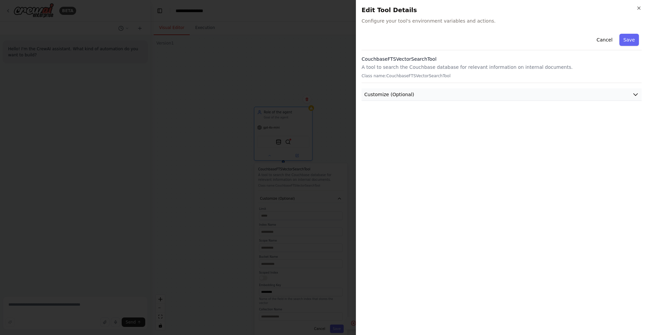
click at [405, 96] on span "Customize (Optional)" at bounding box center [389, 94] width 50 height 7
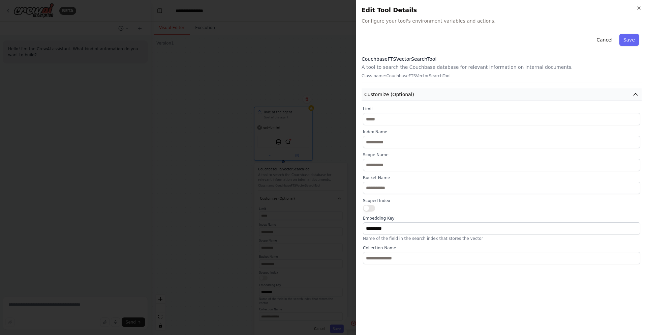
click at [405, 96] on span "Customize (Optional)" at bounding box center [389, 94] width 50 height 7
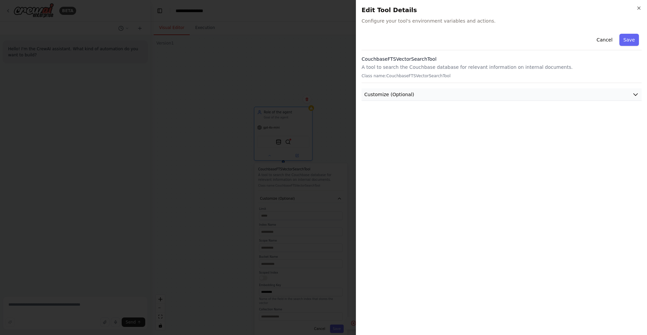
click at [446, 89] on button "Customize (Optional)" at bounding box center [501, 94] width 280 height 12
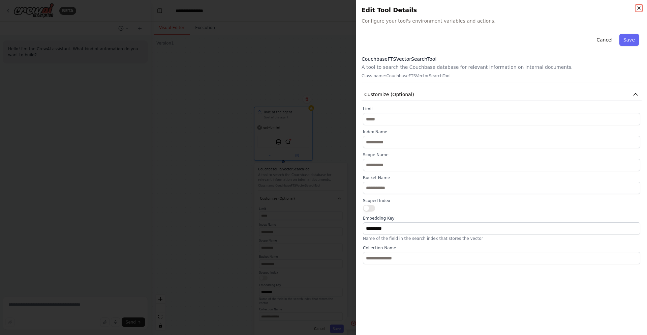
click at [638, 9] on icon "button" at bounding box center [638, 7] width 5 height 5
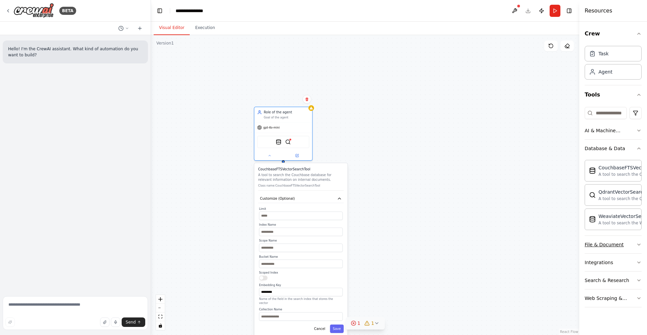
click at [619, 242] on div "File & Document" at bounding box center [604, 244] width 39 height 7
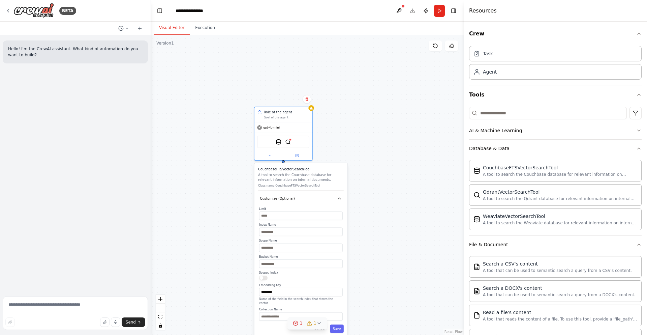
drag, startPoint x: 579, startPoint y: 204, endPoint x: 464, endPoint y: 194, distance: 116.4
click at [464, 194] on div at bounding box center [465, 167] width 3 height 335
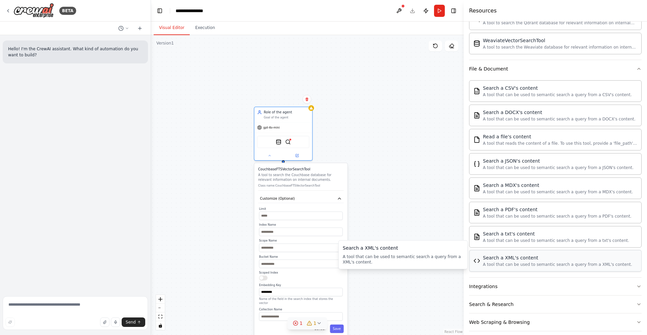
scroll to position [183, 0]
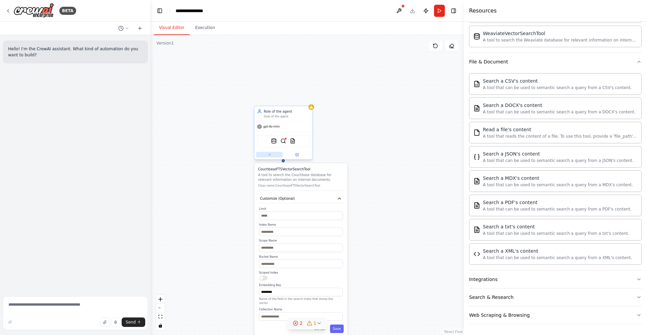
click at [268, 154] on icon at bounding box center [270, 155] width 4 height 4
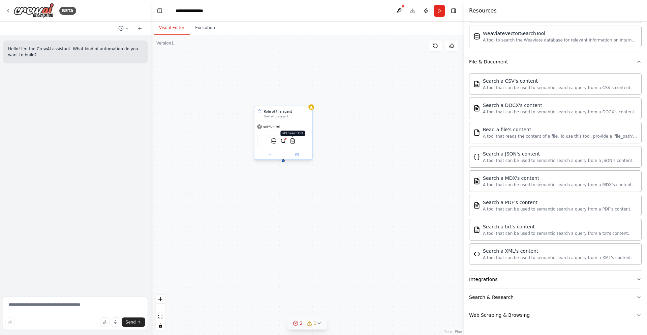
click at [291, 142] on img at bounding box center [293, 141] width 6 height 6
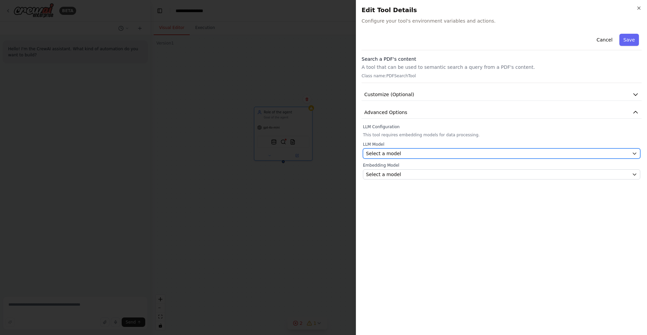
click at [395, 153] on span "Select a model" at bounding box center [383, 153] width 35 height 7
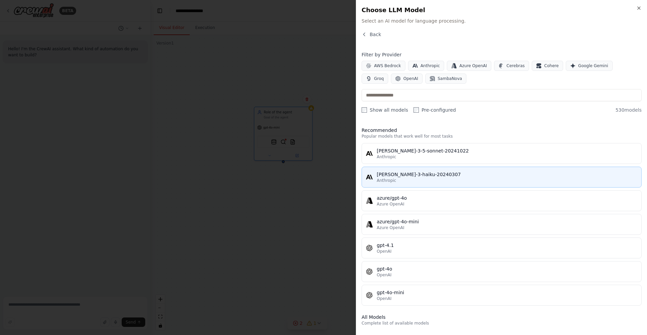
click at [401, 168] on button "claude-3-haiku-20240307 Anthropic" at bounding box center [501, 176] width 280 height 21
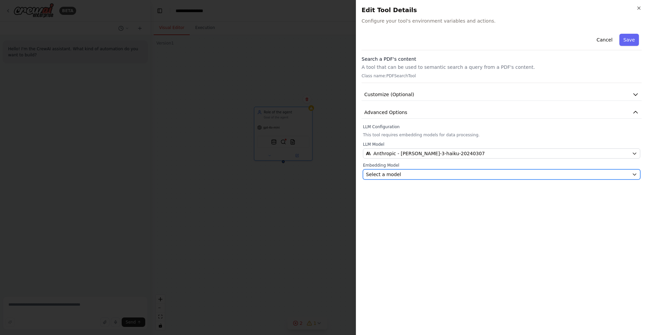
click at [388, 175] on span "Select a model" at bounding box center [383, 174] width 35 height 7
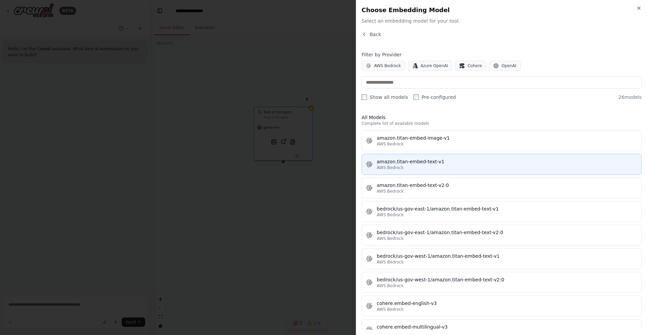
click at [396, 168] on span "AWS Bedrock" at bounding box center [390, 167] width 27 height 5
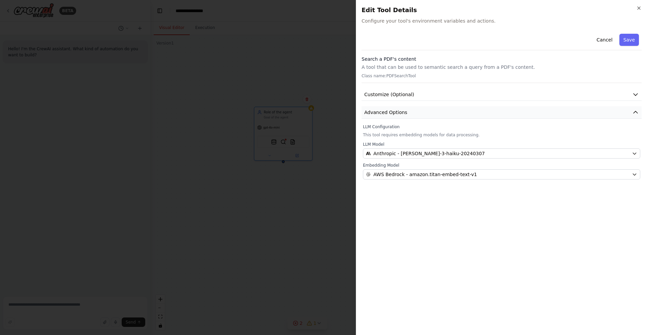
click at [398, 110] on span "Advanced Options" at bounding box center [385, 112] width 43 height 7
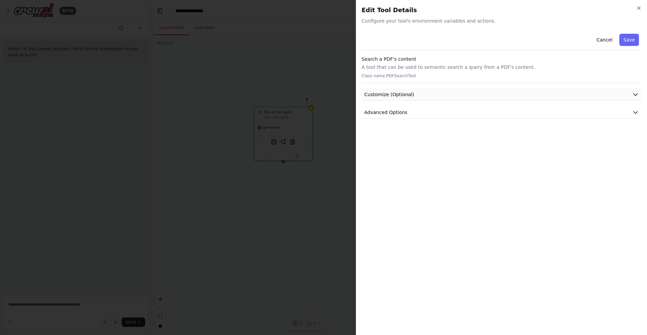
click at [400, 96] on span "Customize (Optional)" at bounding box center [389, 94] width 50 height 7
click at [372, 117] on button "button" at bounding box center [369, 116] width 12 height 7
click at [366, 118] on button "button" at bounding box center [369, 116] width 12 height 7
click at [625, 39] on button "Save" at bounding box center [629, 40] width 20 height 12
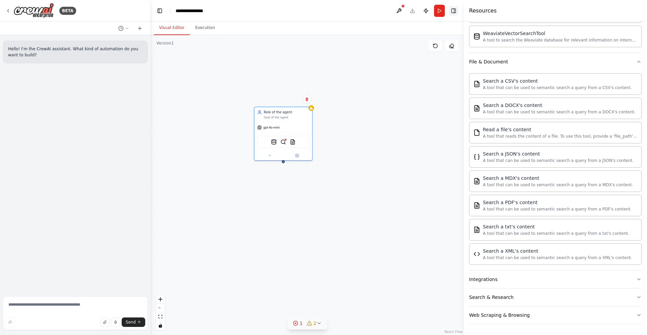
click at [455, 13] on button "Toggle Right Sidebar" at bounding box center [453, 10] width 9 height 9
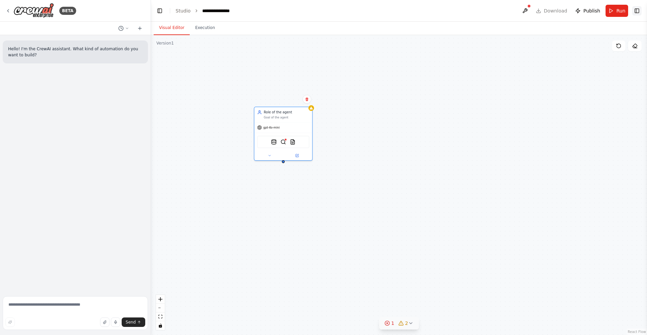
click at [634, 11] on button "Toggle Right Sidebar" at bounding box center [636, 10] width 9 height 9
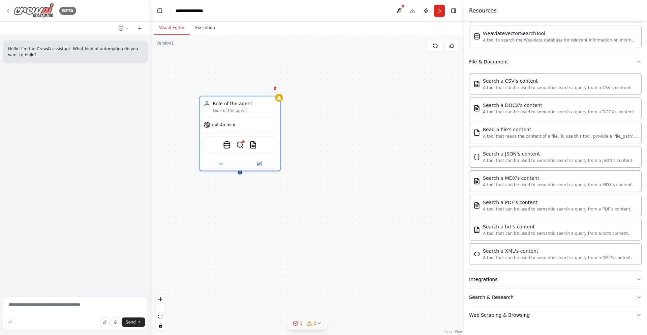
click at [9, 9] on icon at bounding box center [7, 10] width 5 height 5
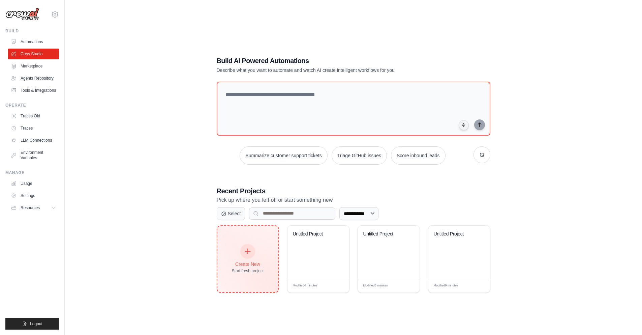
click at [246, 268] on div "Start fresh project" at bounding box center [248, 270] width 32 height 5
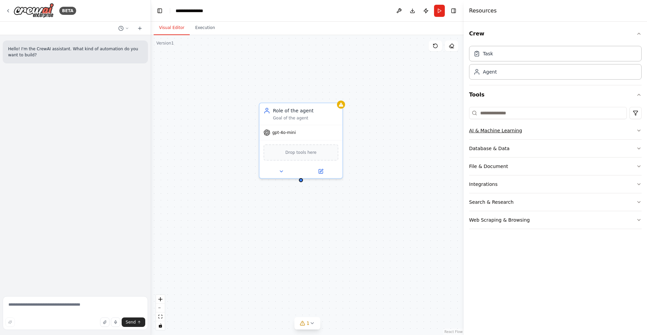
click at [541, 129] on button "AI & Machine Learning" at bounding box center [555, 131] width 172 height 18
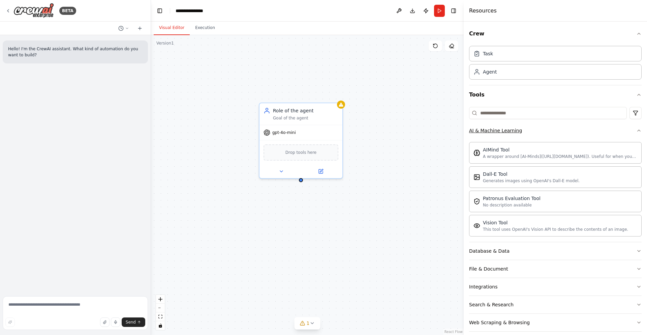
click at [541, 129] on button "AI & Machine Learning" at bounding box center [555, 131] width 172 height 18
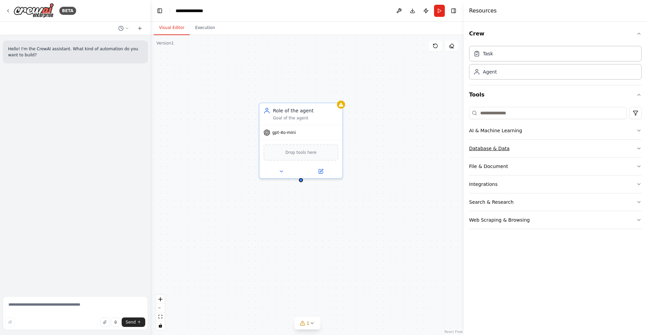
click at [533, 151] on button "Database & Data" at bounding box center [555, 148] width 172 height 18
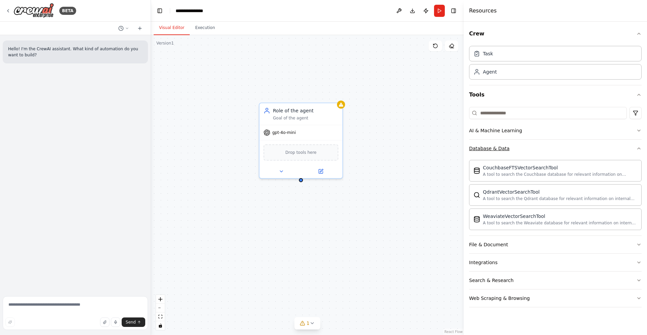
click at [533, 151] on button "Database & Data" at bounding box center [555, 148] width 172 height 18
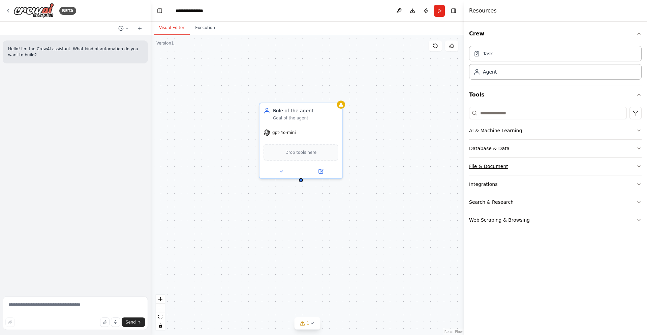
click at [522, 166] on button "File & Document" at bounding box center [555, 166] width 172 height 18
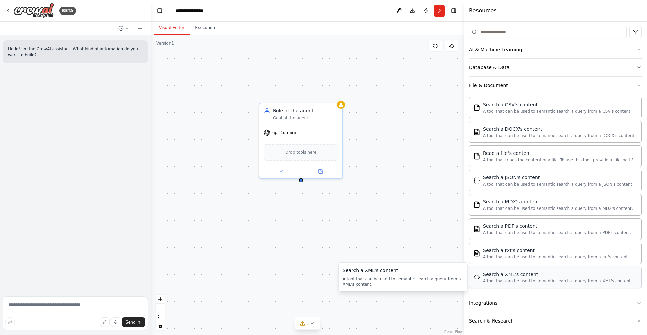
scroll to position [104, 0]
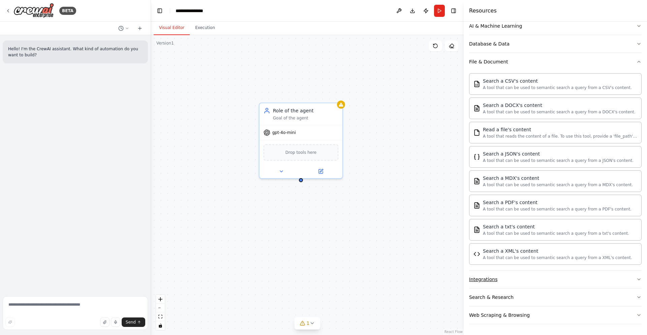
click at [514, 273] on button "Integrations" at bounding box center [555, 279] width 172 height 18
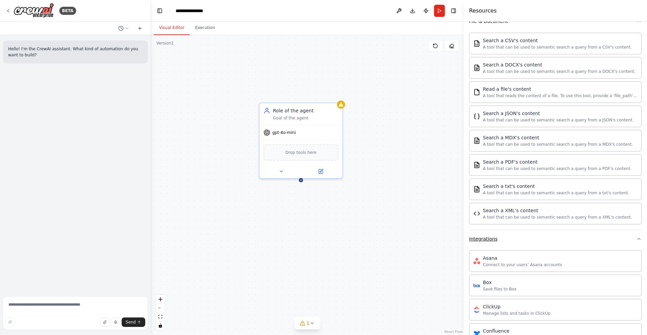
click at [513, 235] on button "Integrations" at bounding box center [555, 239] width 172 height 18
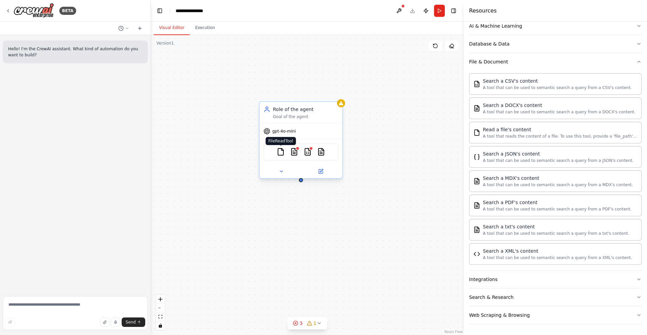
click at [282, 150] on img at bounding box center [281, 152] width 8 height 8
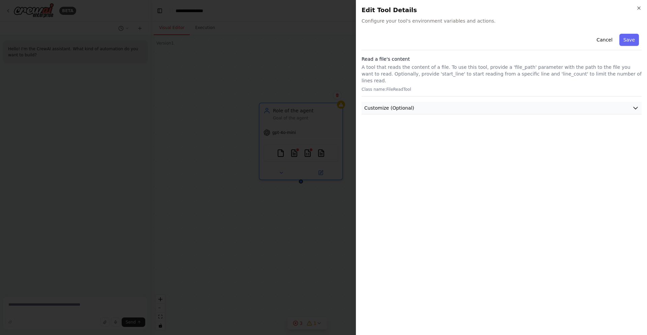
click at [405, 104] on span "Customize (Optional)" at bounding box center [389, 107] width 50 height 7
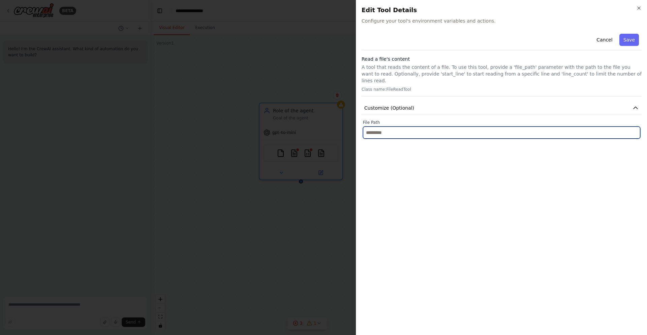
click at [380, 128] on input "text" at bounding box center [501, 132] width 277 height 12
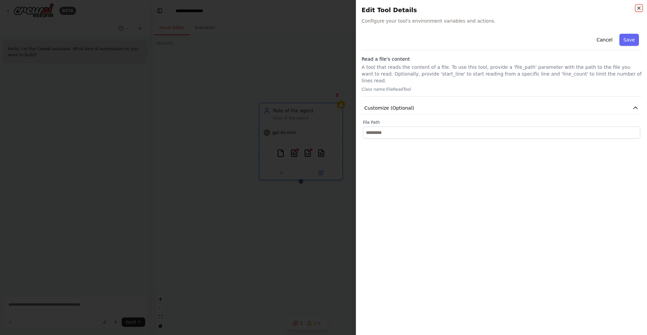
click at [637, 8] on icon "button" at bounding box center [638, 7] width 5 height 5
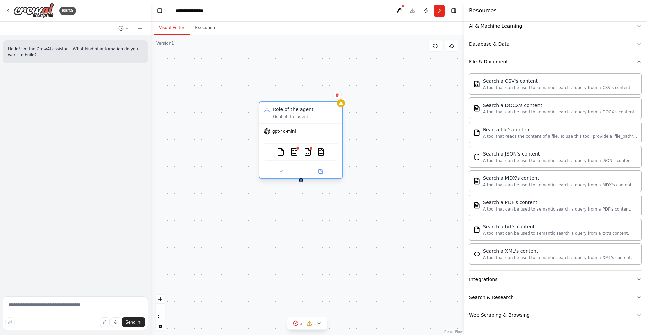
click at [298, 153] on div "FileReadTool DOCXSearchTool CSVSearchTool PDFSearchTool" at bounding box center [300, 152] width 75 height 18
click at [294, 151] on img at bounding box center [294, 152] width 8 height 8
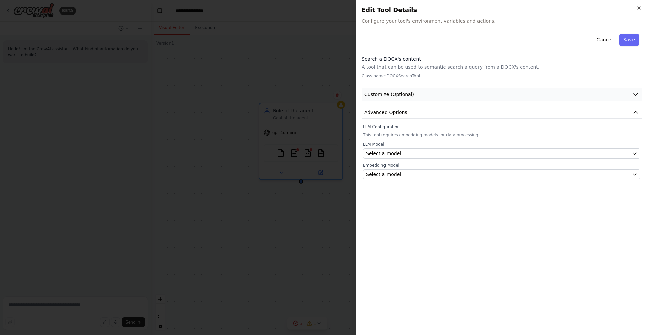
click at [401, 100] on button "Customize (Optional)" at bounding box center [501, 94] width 280 height 12
click at [369, 115] on button "button" at bounding box center [369, 116] width 12 height 7
click at [365, 116] on button "button" at bounding box center [369, 116] width 12 height 7
click at [639, 6] on icon "button" at bounding box center [638, 7] width 5 height 5
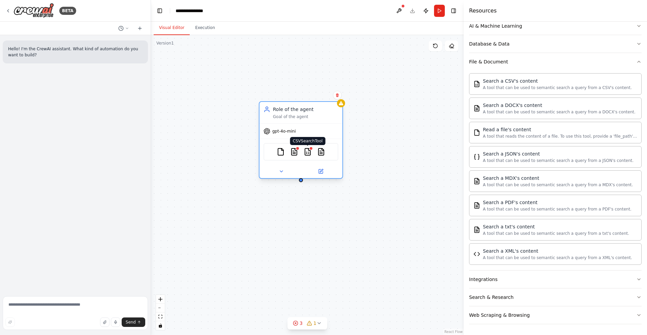
click at [306, 149] on img at bounding box center [308, 152] width 8 height 8
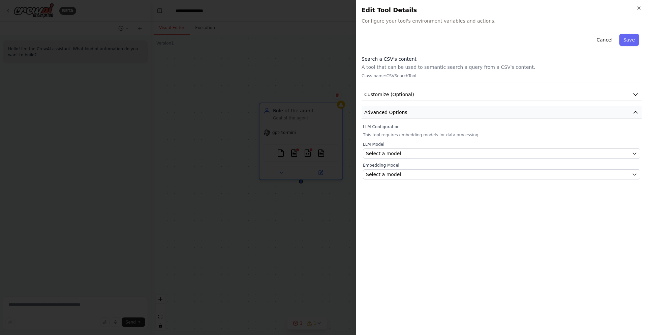
click at [400, 113] on span "Advanced Options" at bounding box center [385, 112] width 43 height 7
click at [398, 93] on span "Customize (Optional)" at bounding box center [389, 94] width 50 height 7
click at [398, 92] on span "Customize (Optional)" at bounding box center [389, 94] width 50 height 7
click at [397, 154] on span "Select a model" at bounding box center [383, 153] width 35 height 7
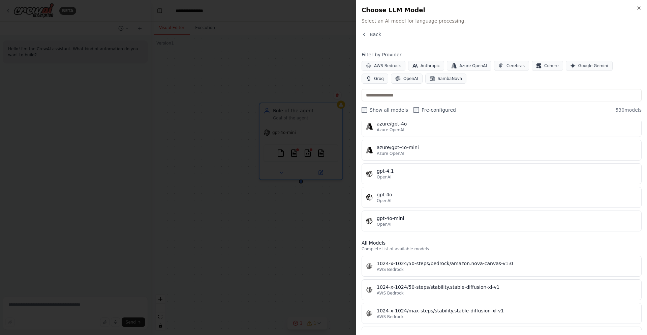
scroll to position [0, 0]
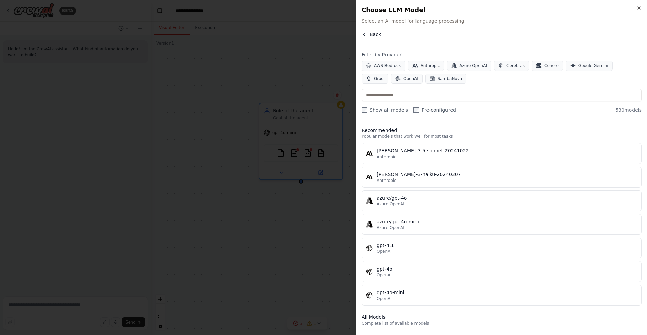
click at [368, 34] on button "Back" at bounding box center [371, 34] width 20 height 7
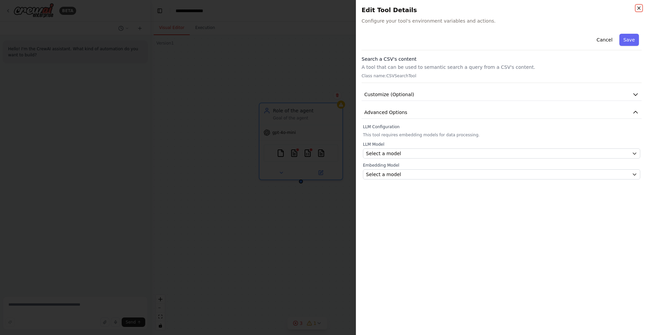
click at [639, 7] on icon "button" at bounding box center [638, 7] width 5 height 5
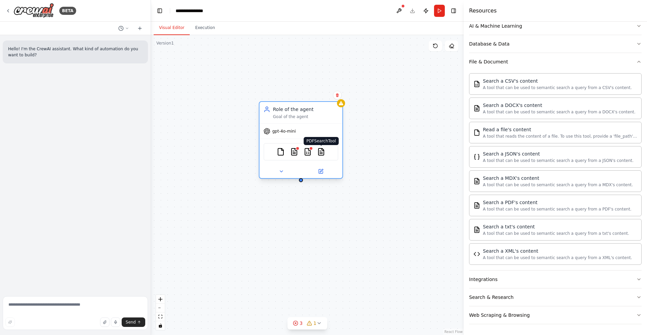
click at [322, 149] on img at bounding box center [321, 152] width 8 height 8
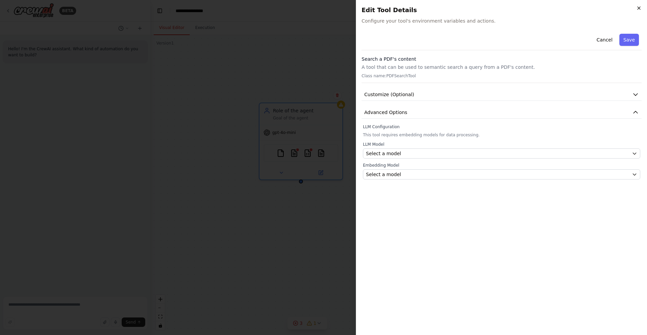
click at [636, 8] on icon "button" at bounding box center [638, 7] width 5 height 5
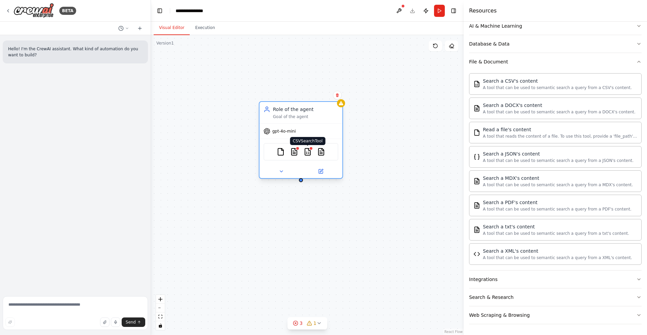
click at [310, 153] on img at bounding box center [308, 152] width 8 height 8
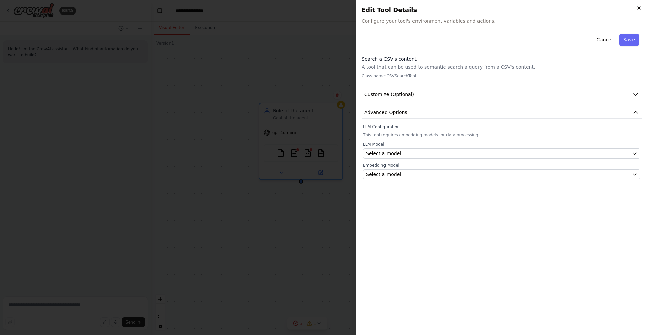
click at [641, 7] on icon "button" at bounding box center [638, 7] width 5 height 5
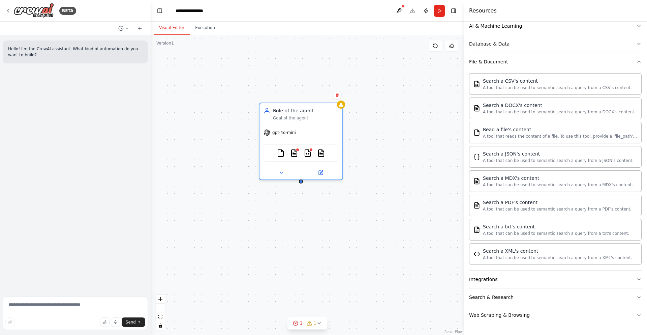
click at [631, 63] on button "File & Document" at bounding box center [555, 62] width 172 height 18
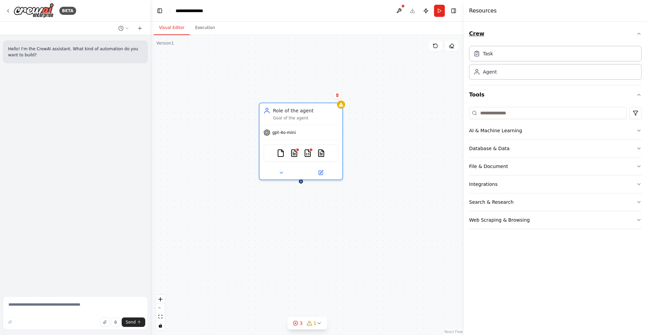
click at [637, 34] on icon "button" at bounding box center [638, 33] width 5 height 5
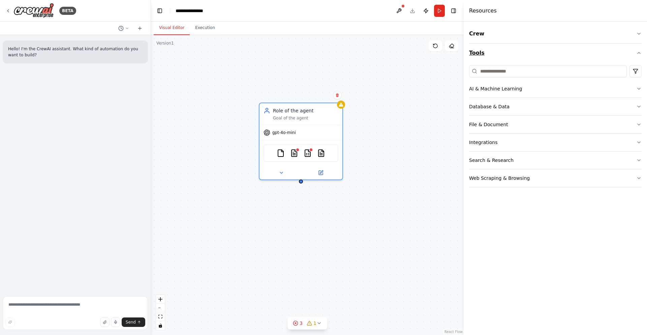
click at [637, 55] on icon "button" at bounding box center [638, 52] width 5 height 5
click at [546, 139] on button "Integrations" at bounding box center [555, 142] width 172 height 18
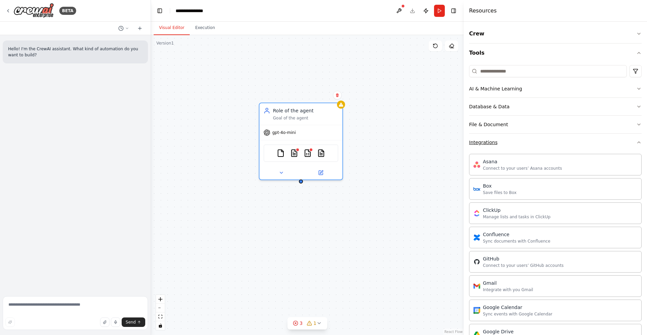
click at [546, 139] on button "Integrations" at bounding box center [555, 142] width 172 height 18
